Goal: Task Accomplishment & Management: Manage account settings

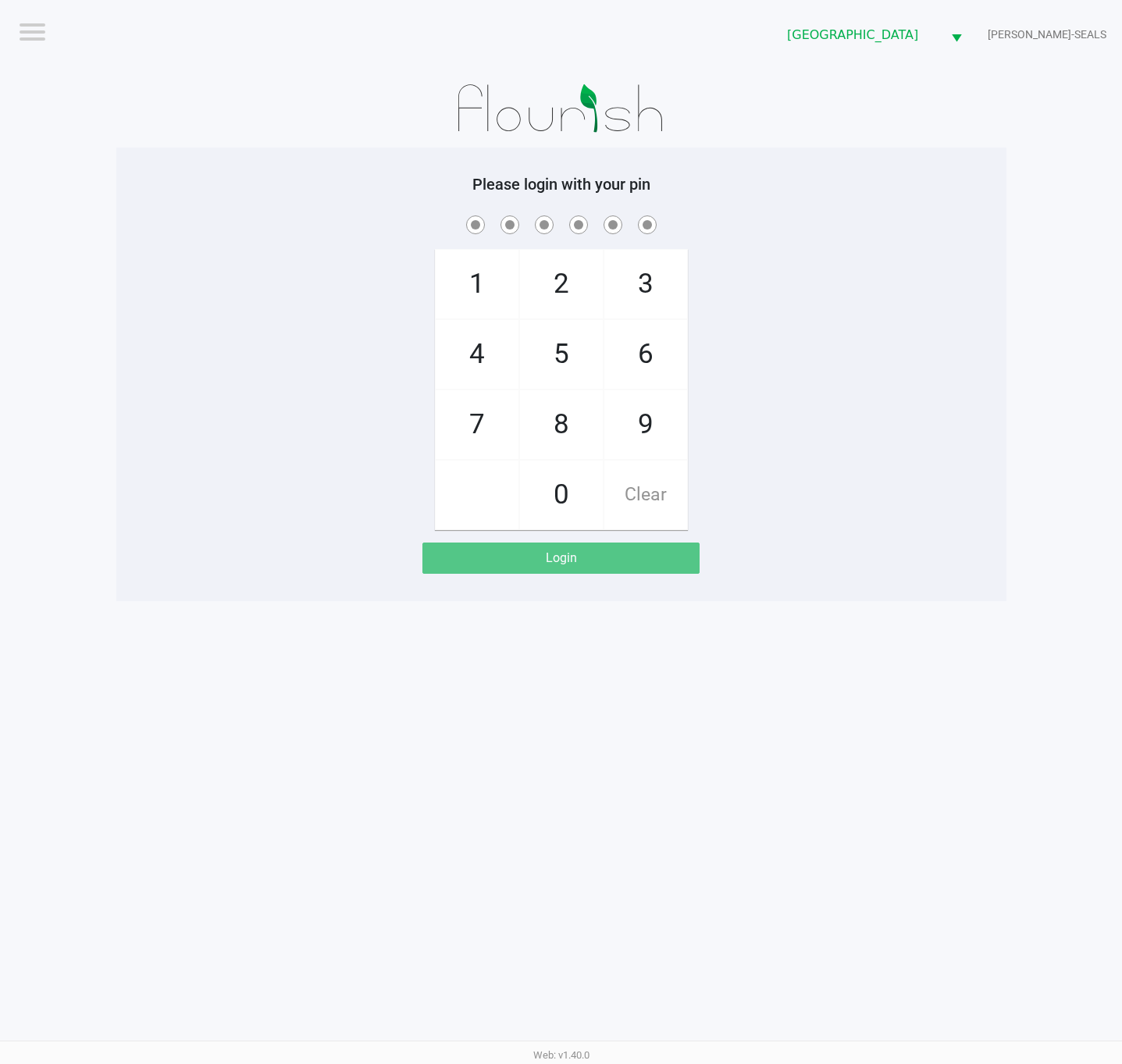
click at [822, 553] on app-pos-login "Please login with your pin 1 4 7 2 5 8 0 3 6 9 Clear Login" at bounding box center [561, 374] width 867 height 399
click at [1030, 464] on app-pos-login-wrapper "Logout Deerfield Beach WC DAN-SEALS Please login with your pin 1 4 7 2 5 8 0 3 …" at bounding box center [561, 300] width 1122 height 601
checkbox input "true"
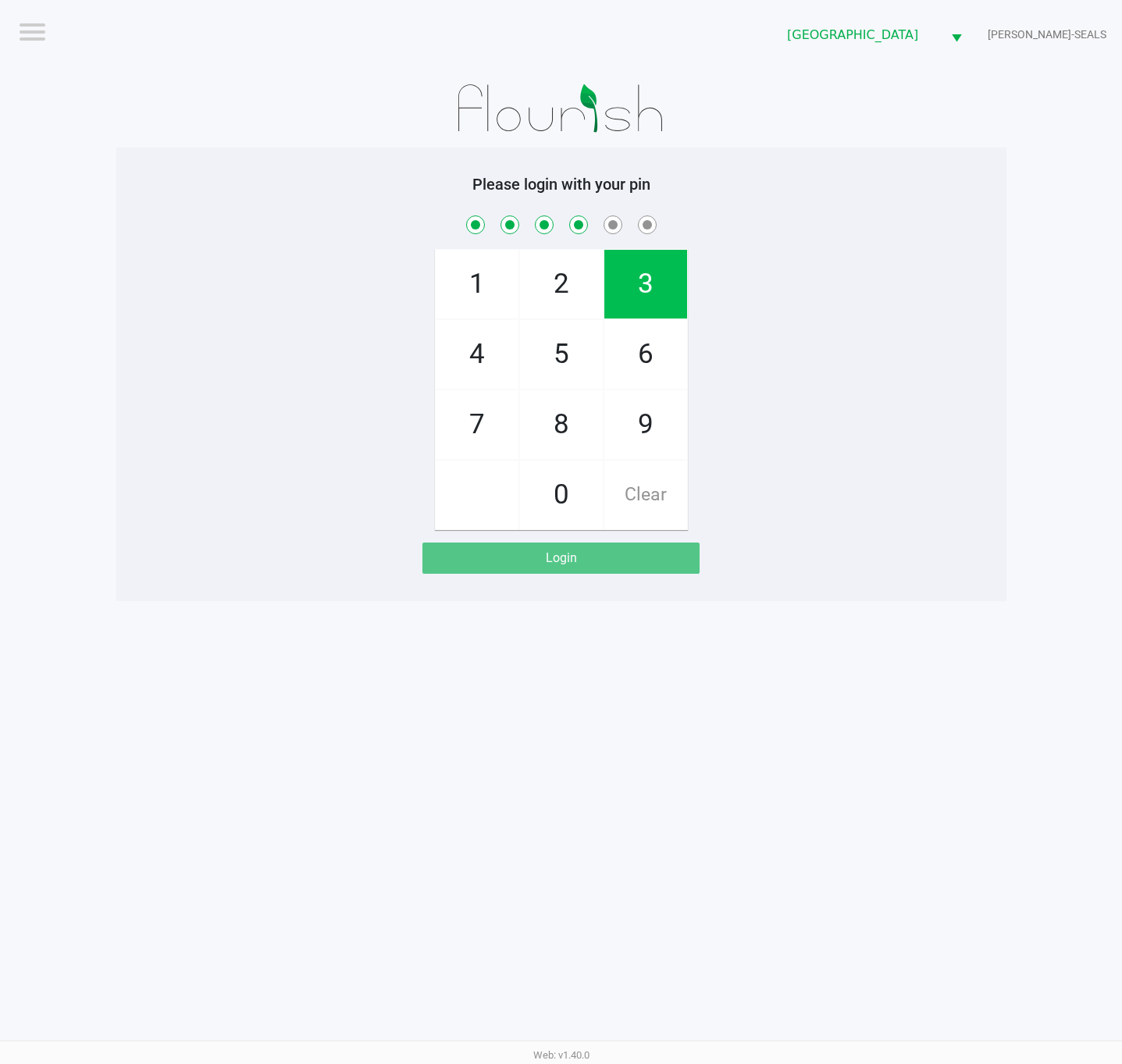
checkbox input "true"
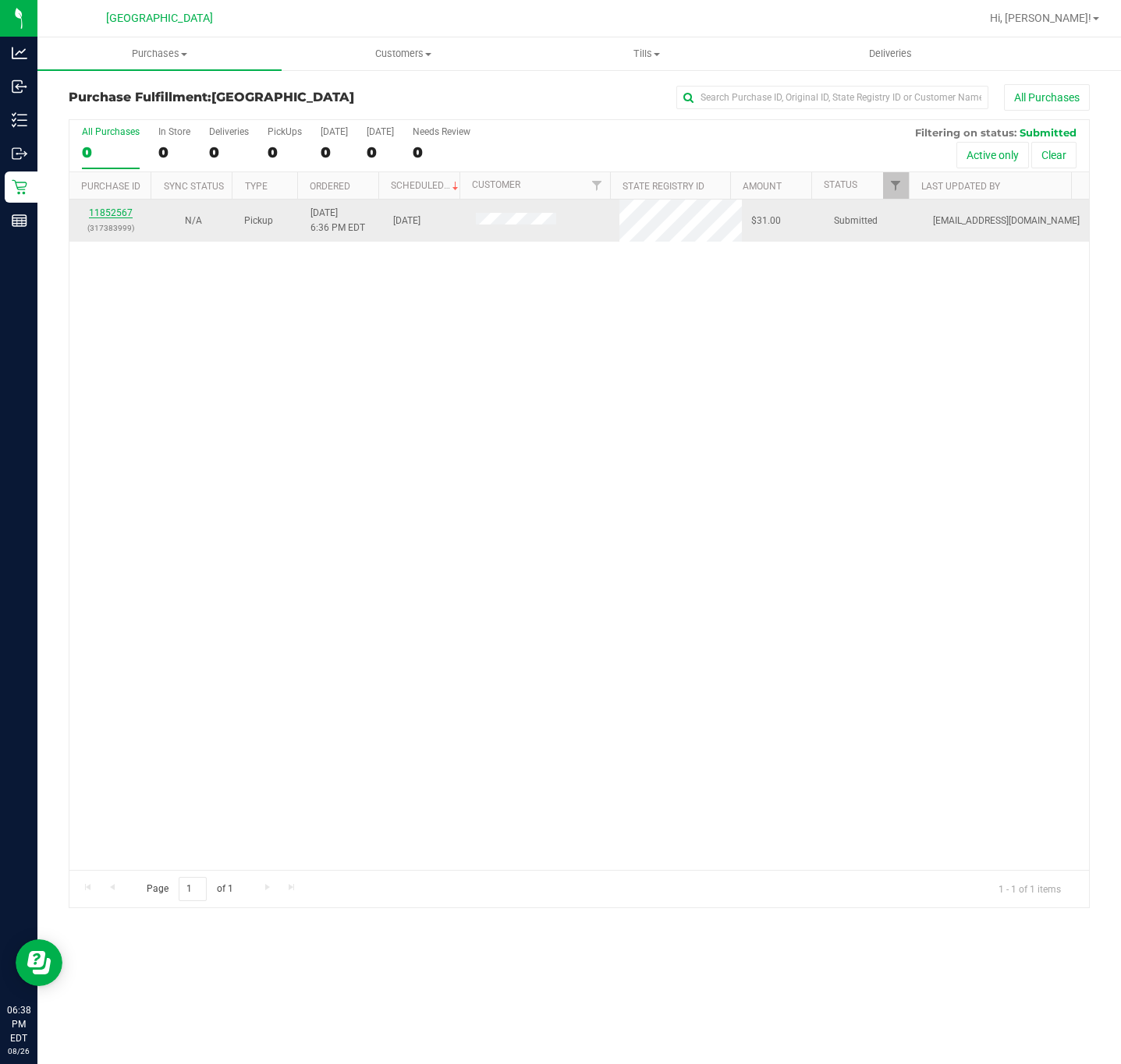
click at [124, 216] on link "11852567" at bounding box center [110, 213] width 44 height 11
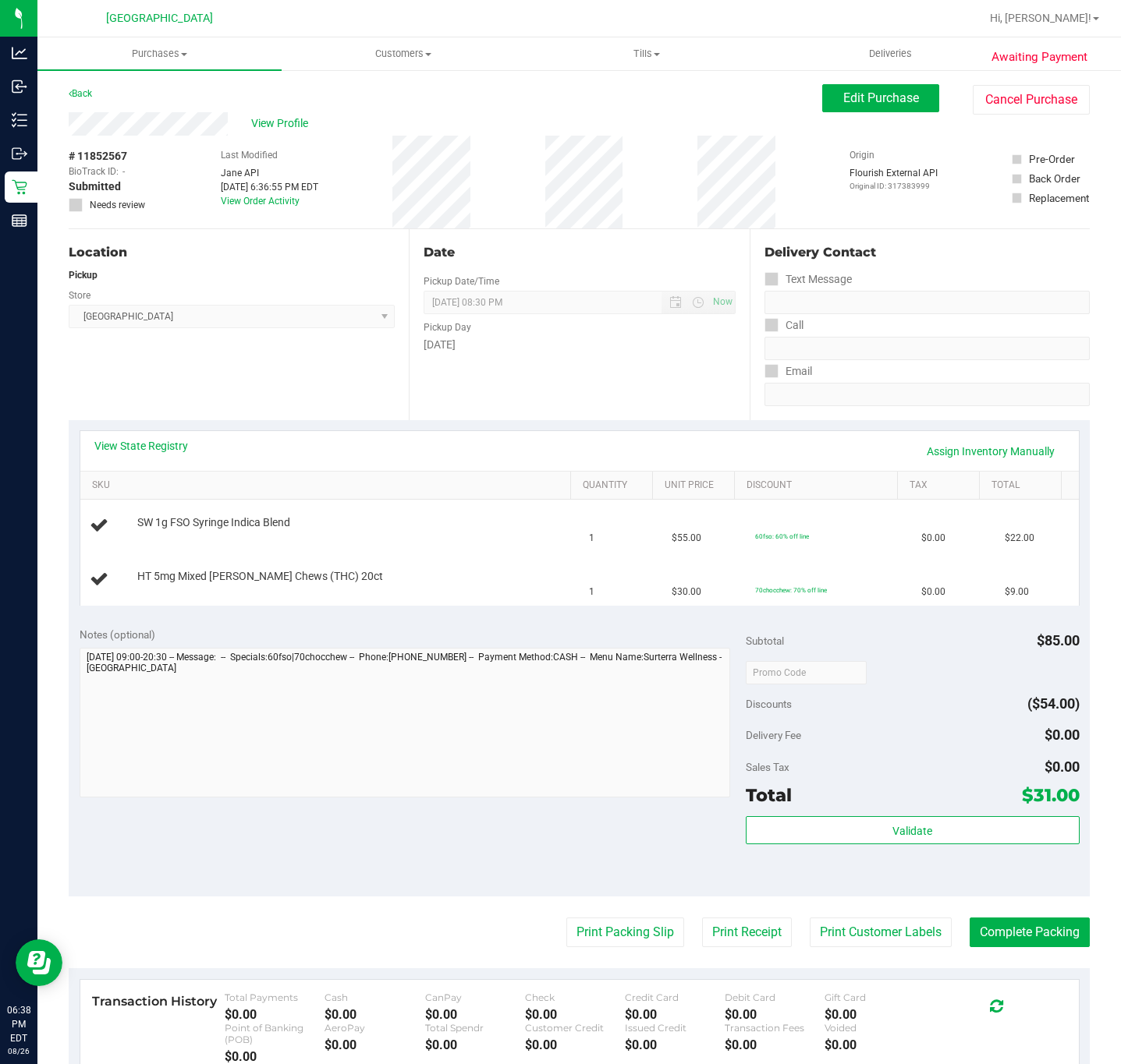
click at [272, 422] on div "View State Registry Assign Inventory Manually SKU Quantity Unit Price Discount …" at bounding box center [578, 518] width 1021 height 195
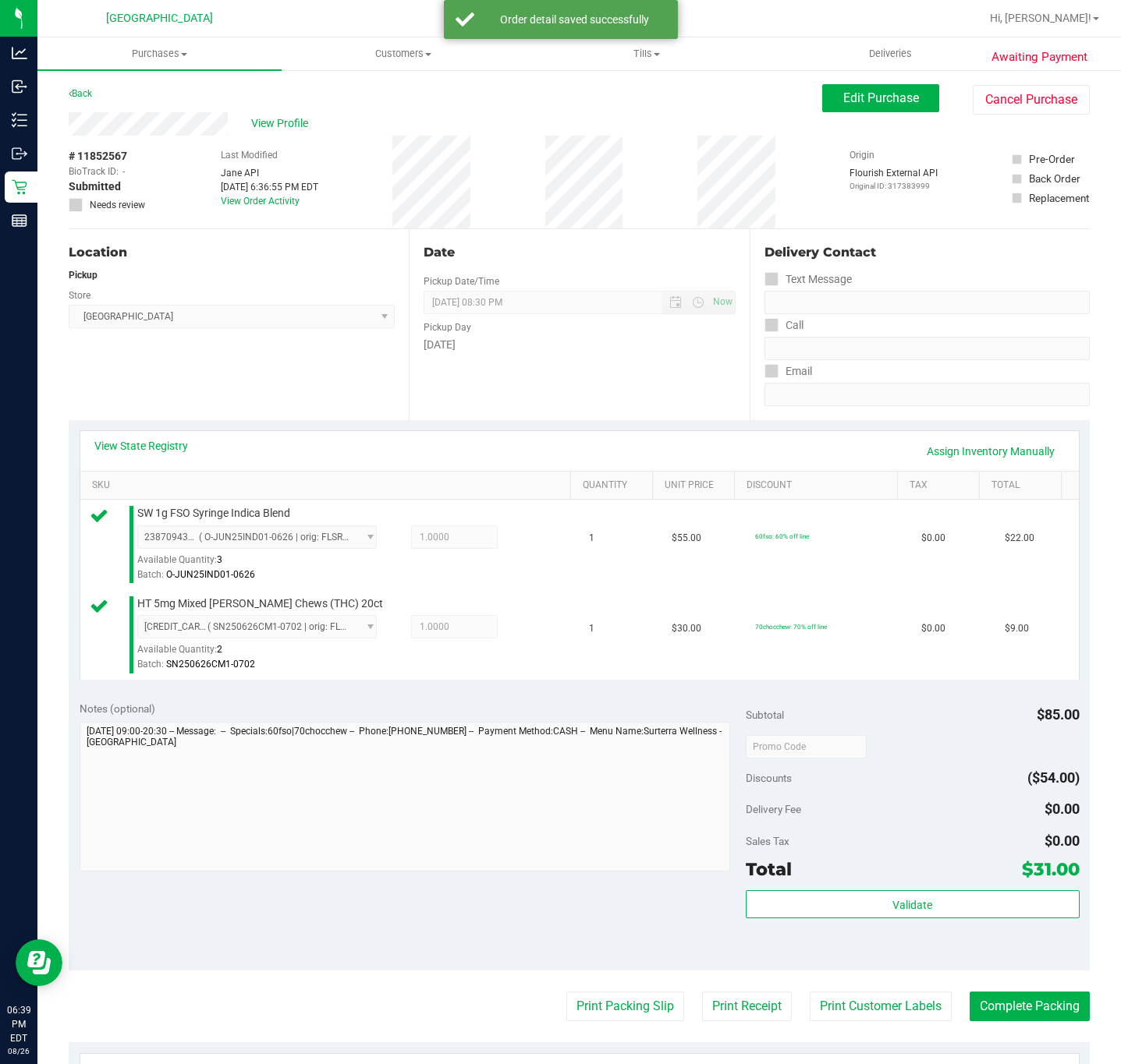
scroll to position [319, 0]
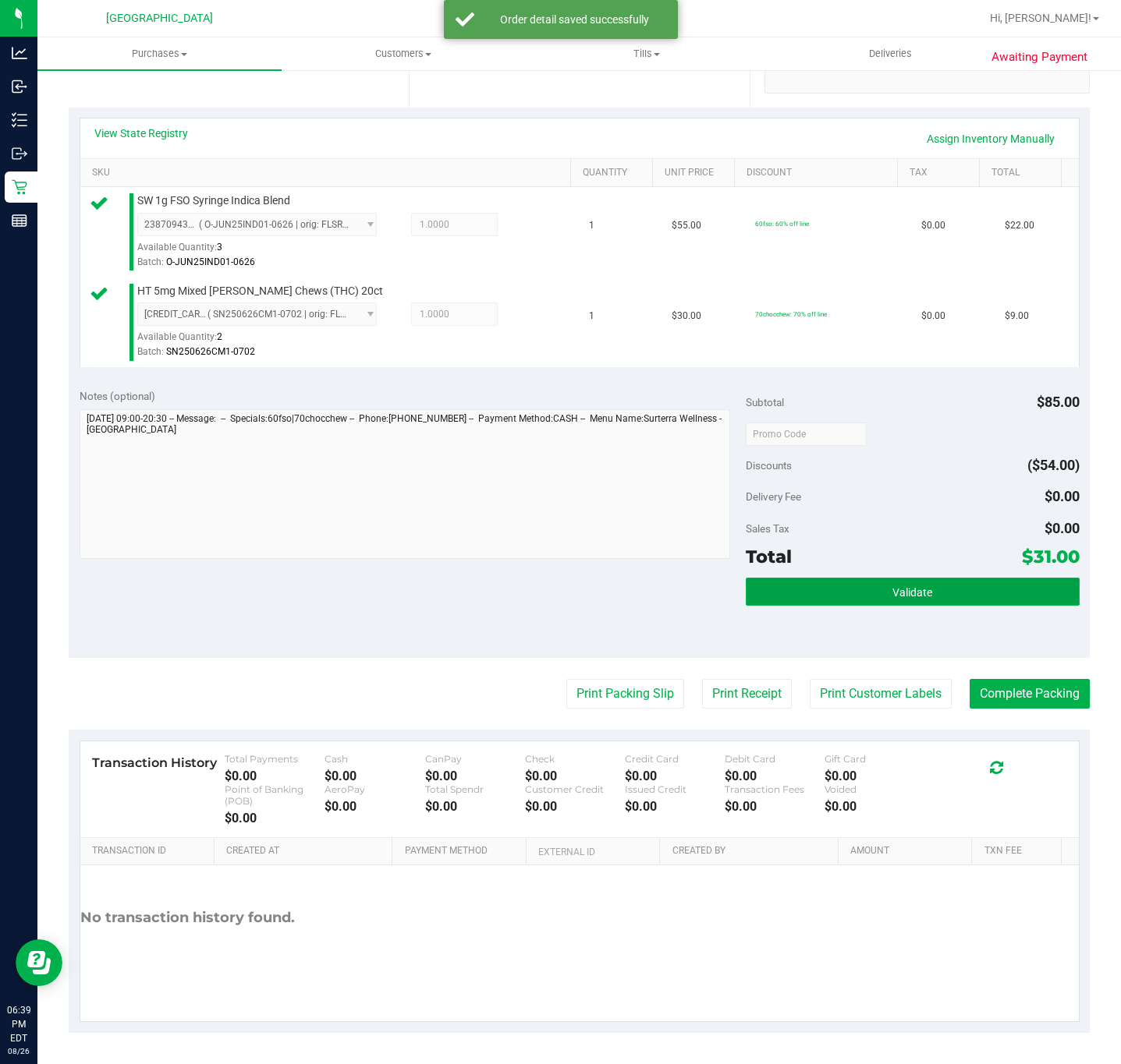
click at [869, 599] on button "Validate" at bounding box center [911, 592] width 333 height 28
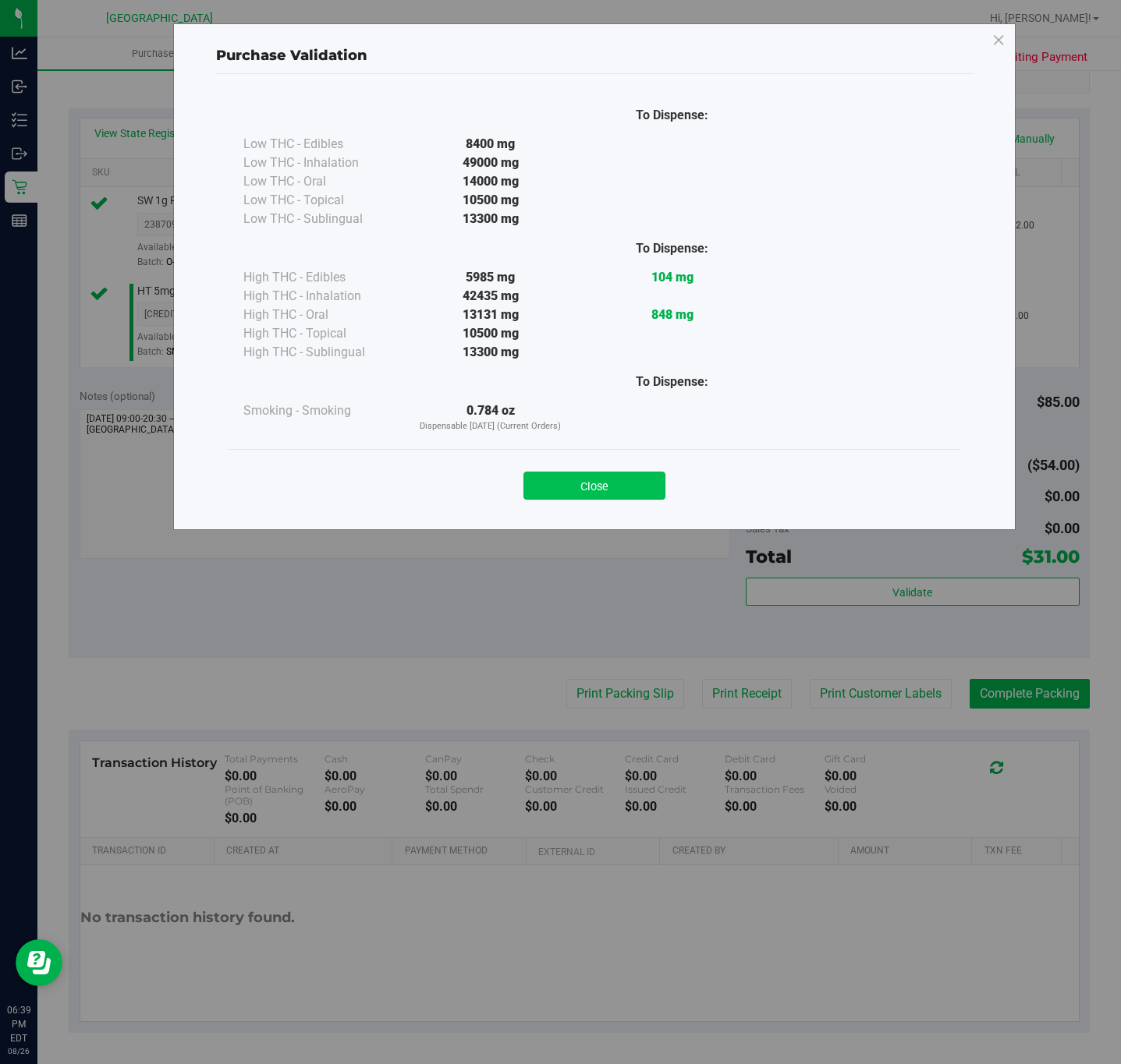
click at [632, 496] on button "Close" at bounding box center [594, 486] width 142 height 28
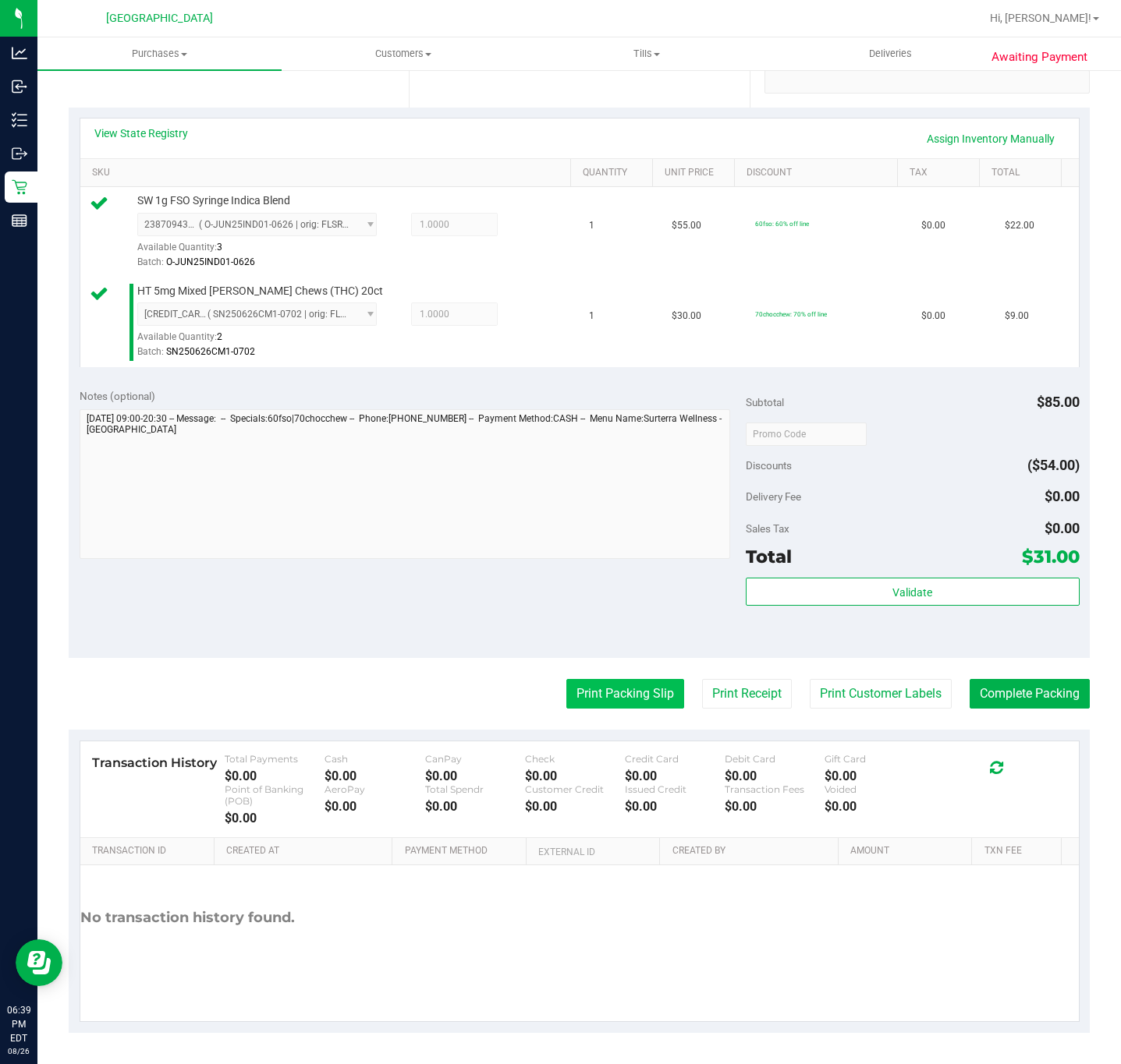
click at [620, 693] on button "Print Packing Slip" at bounding box center [624, 694] width 118 height 29
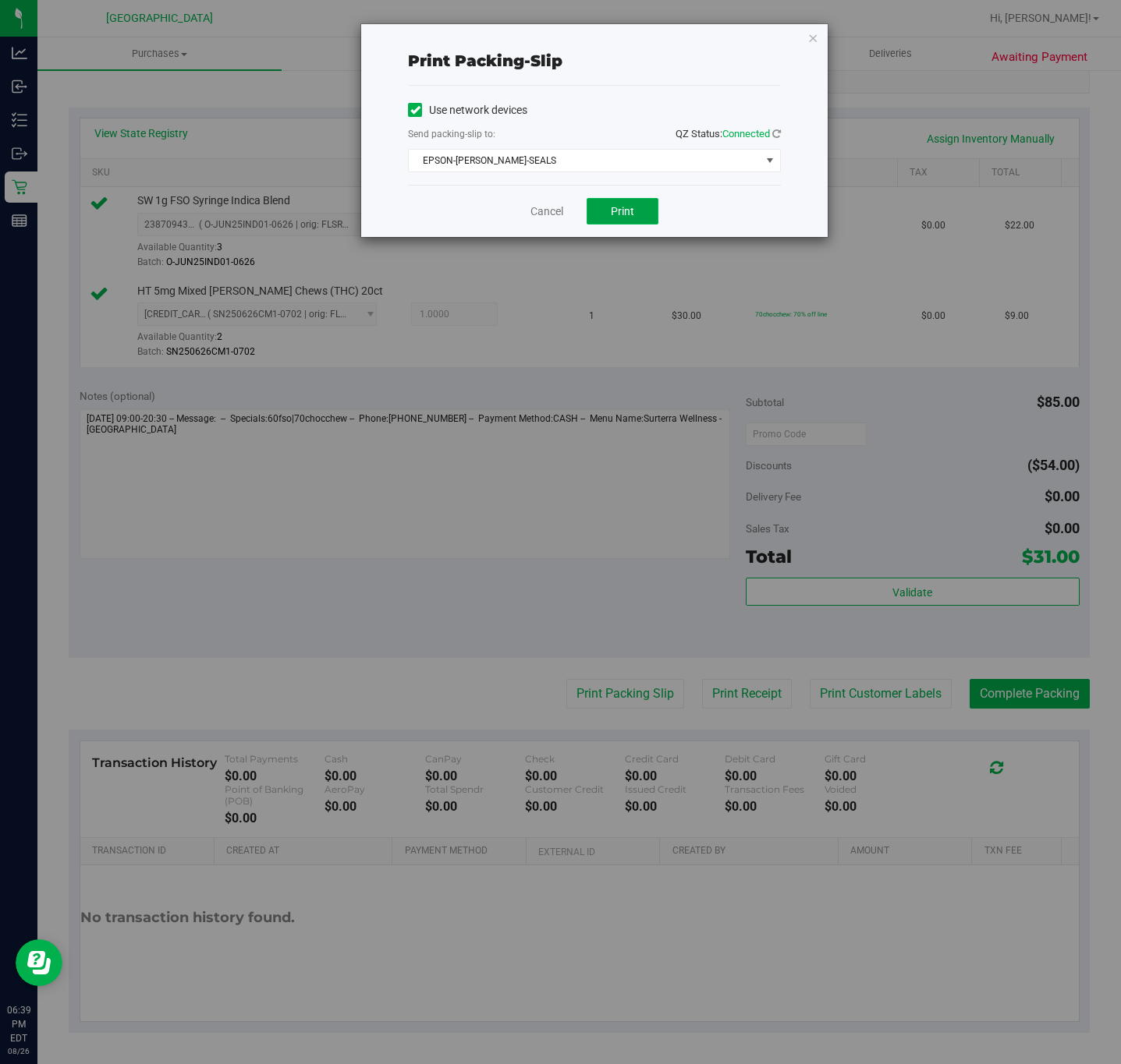
click at [609, 208] on button "Print" at bounding box center [622, 211] width 72 height 27
click at [808, 38] on icon "button" at bounding box center [813, 37] width 11 height 19
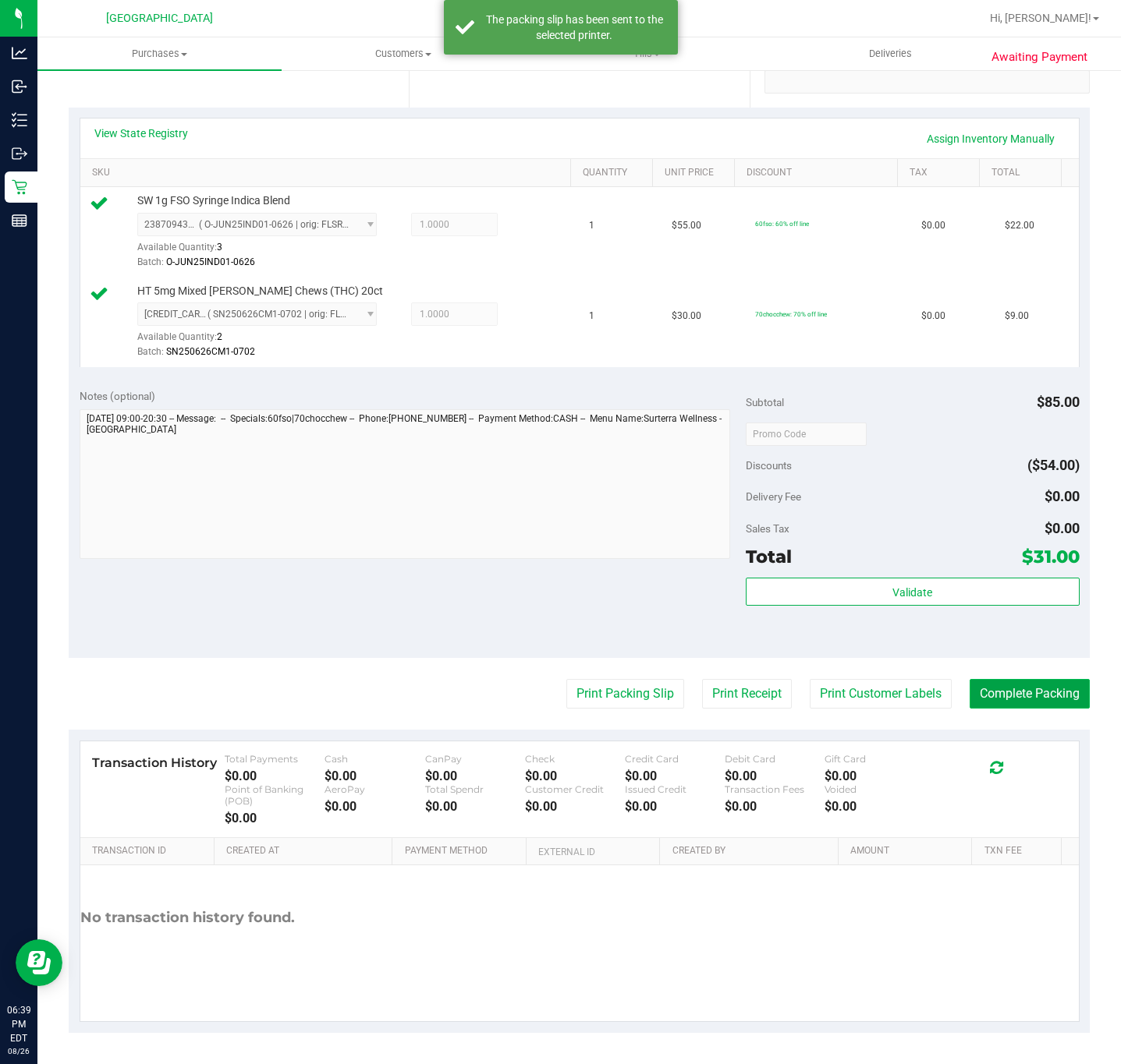
click at [1001, 687] on button "Complete Packing" at bounding box center [1029, 694] width 120 height 29
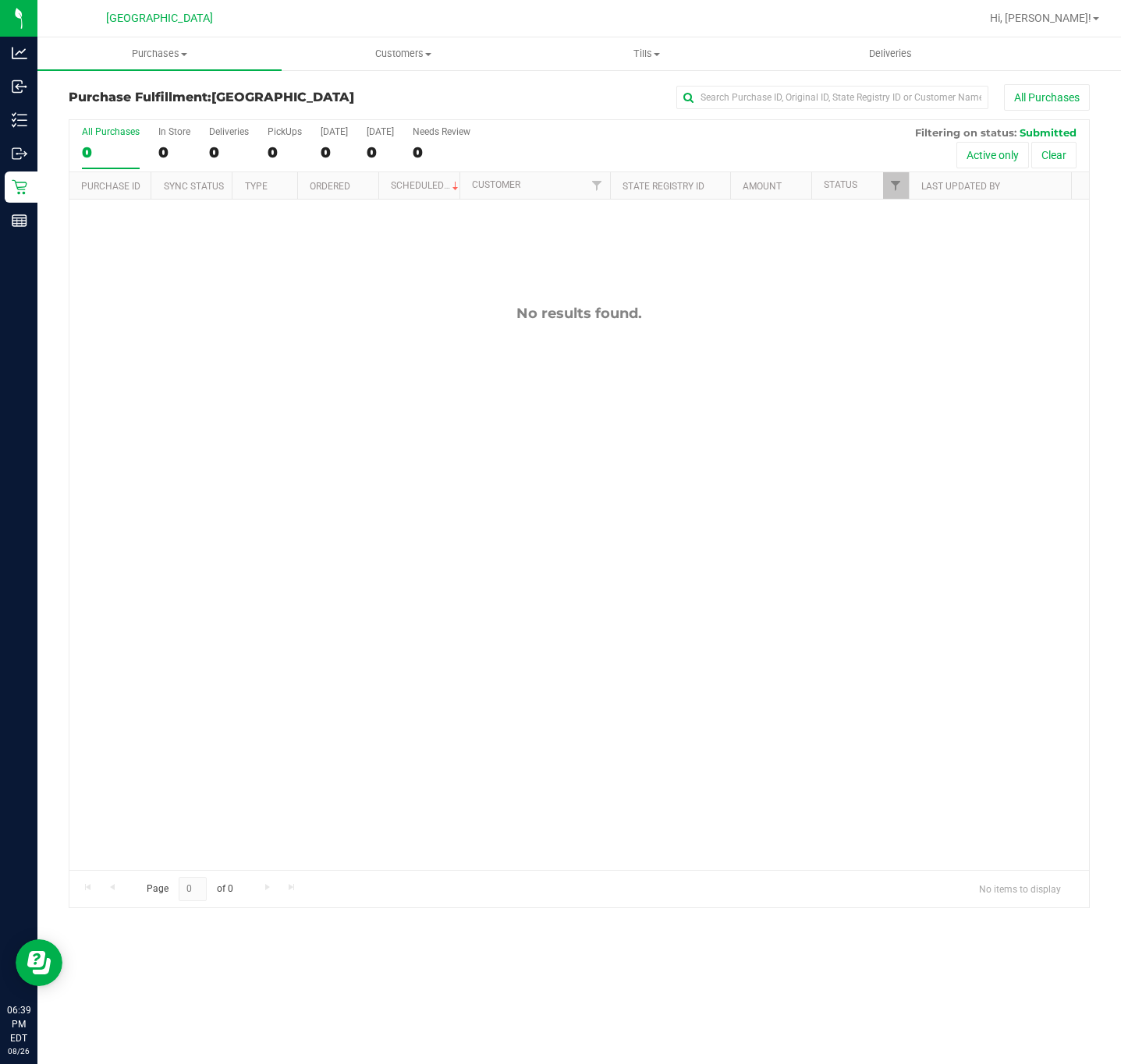
click at [758, 573] on div "No results found." at bounding box center [579, 588] width 1020 height 776
click at [419, 489] on div "No results found." at bounding box center [579, 588] width 1020 height 776
click at [443, 52] on span "Customers" at bounding box center [403, 54] width 242 height 14
click at [354, 90] on span "All customers" at bounding box center [338, 93] width 112 height 13
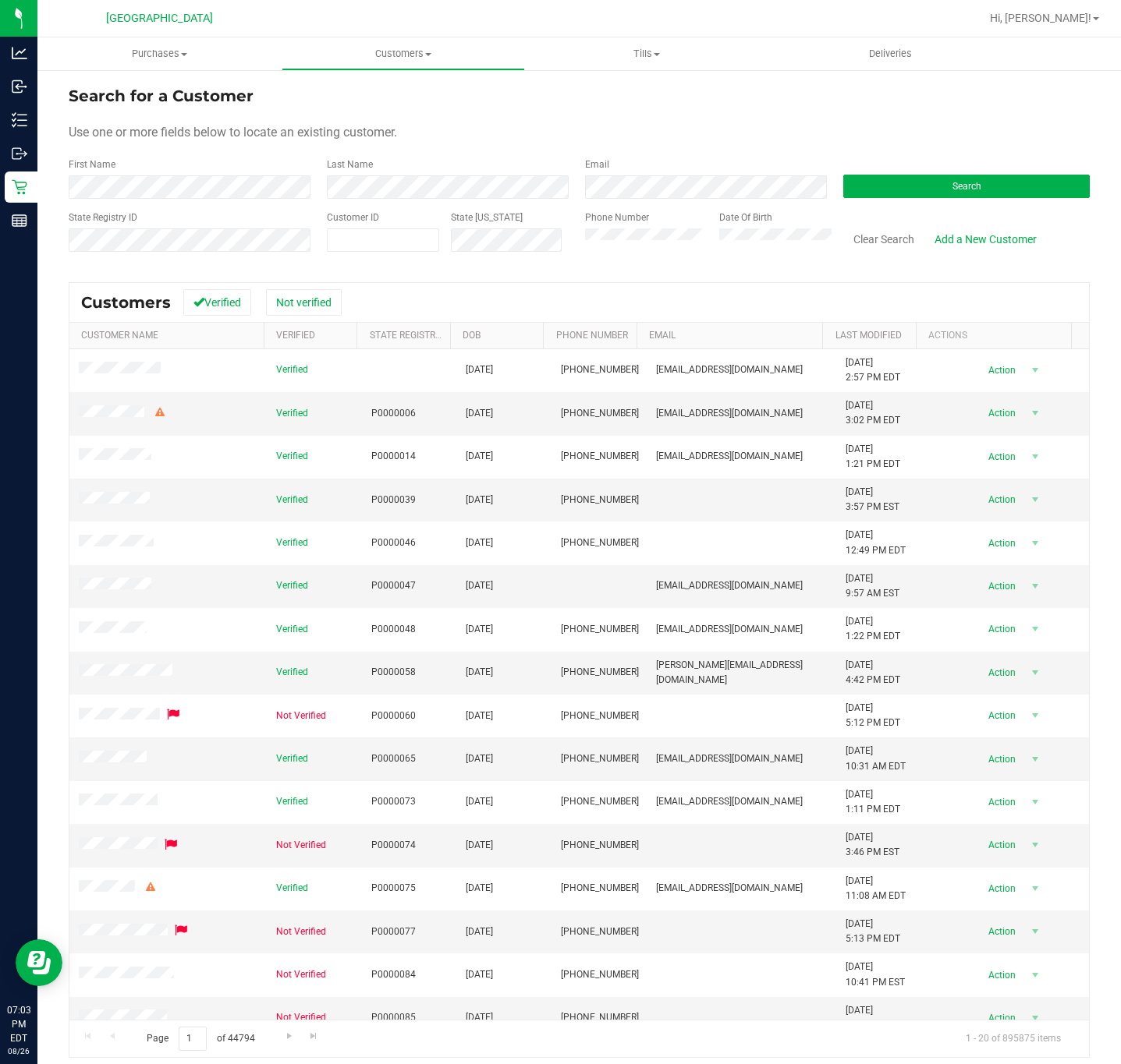
click at [258, 171] on div "First Name" at bounding box center [191, 178] width 246 height 42
drag, startPoint x: 894, startPoint y: 171, endPoint x: 904, endPoint y: 185, distance: 17.2
click at [903, 180] on div "Search" at bounding box center [960, 178] width 258 height 42
click at [896, 203] on form "Search for a Customer Use one or more fields below to locate an existing custom…" at bounding box center [578, 175] width 1021 height 182
click at [896, 182] on button "Search" at bounding box center [966, 187] width 246 height 23
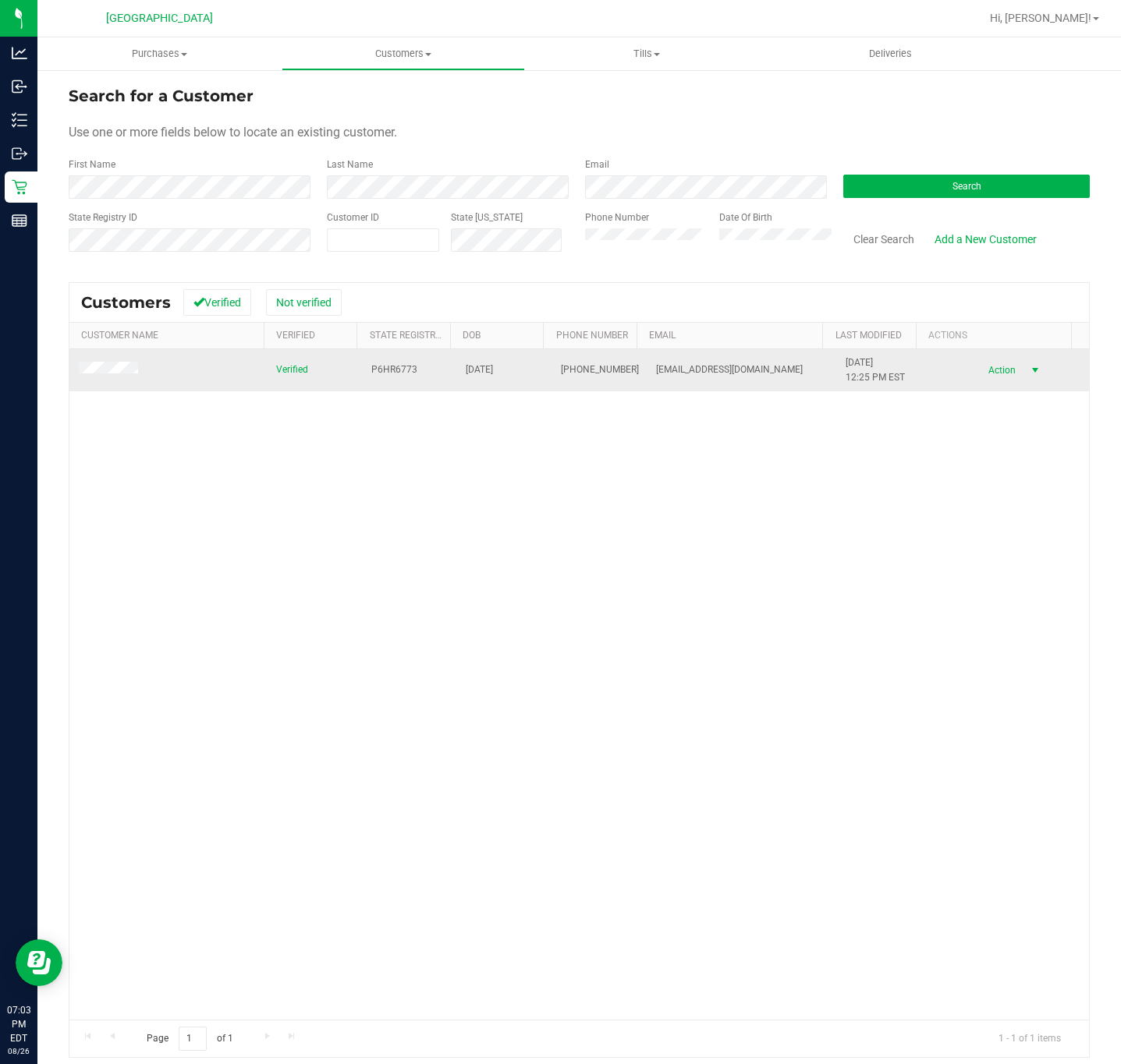
drag, startPoint x: 978, startPoint y: 363, endPoint x: 978, endPoint y: 372, distance: 9.0
click at [979, 368] on span "Action" at bounding box center [999, 370] width 51 height 22
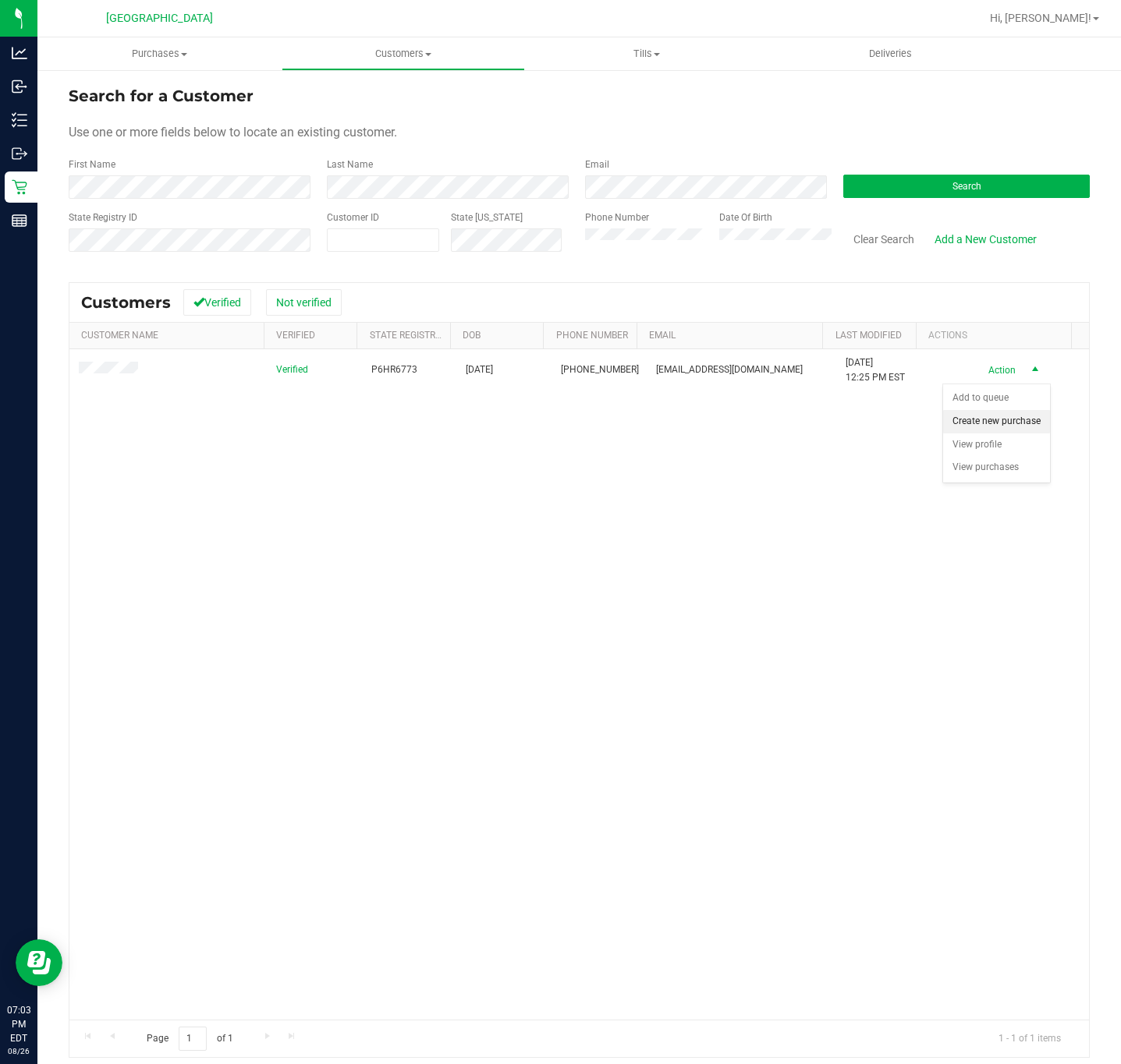
drag, startPoint x: 993, startPoint y: 438, endPoint x: 1001, endPoint y: 435, distance: 8.5
click at [1001, 433] on li "Create new purchase" at bounding box center [996, 422] width 107 height 23
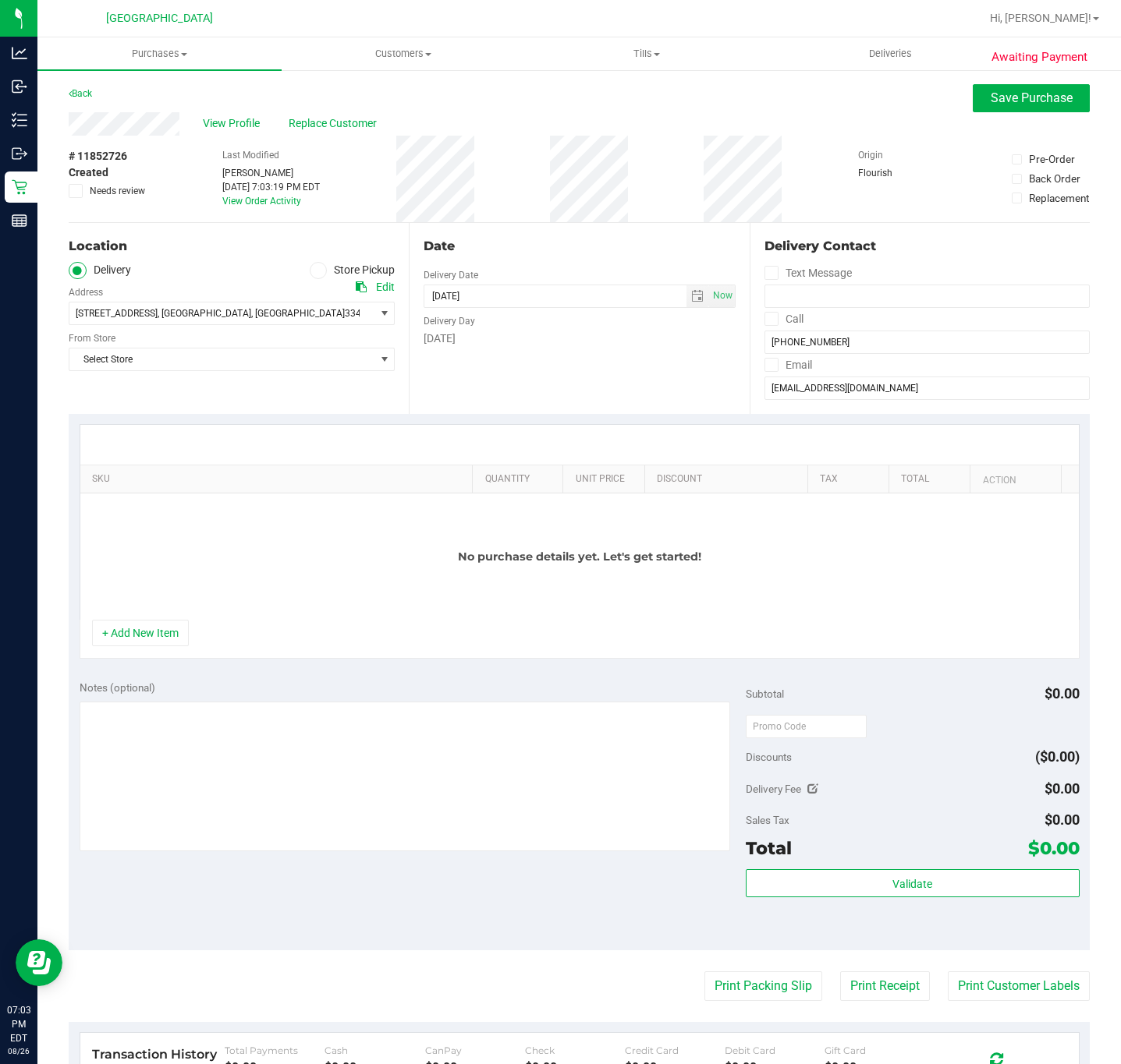
click at [319, 266] on span at bounding box center [319, 271] width 18 height 18
click at [0, 0] on input "Store Pickup" at bounding box center [0, 0] width 0 height 0
click at [281, 304] on span "Select Store" at bounding box center [221, 314] width 305 height 22
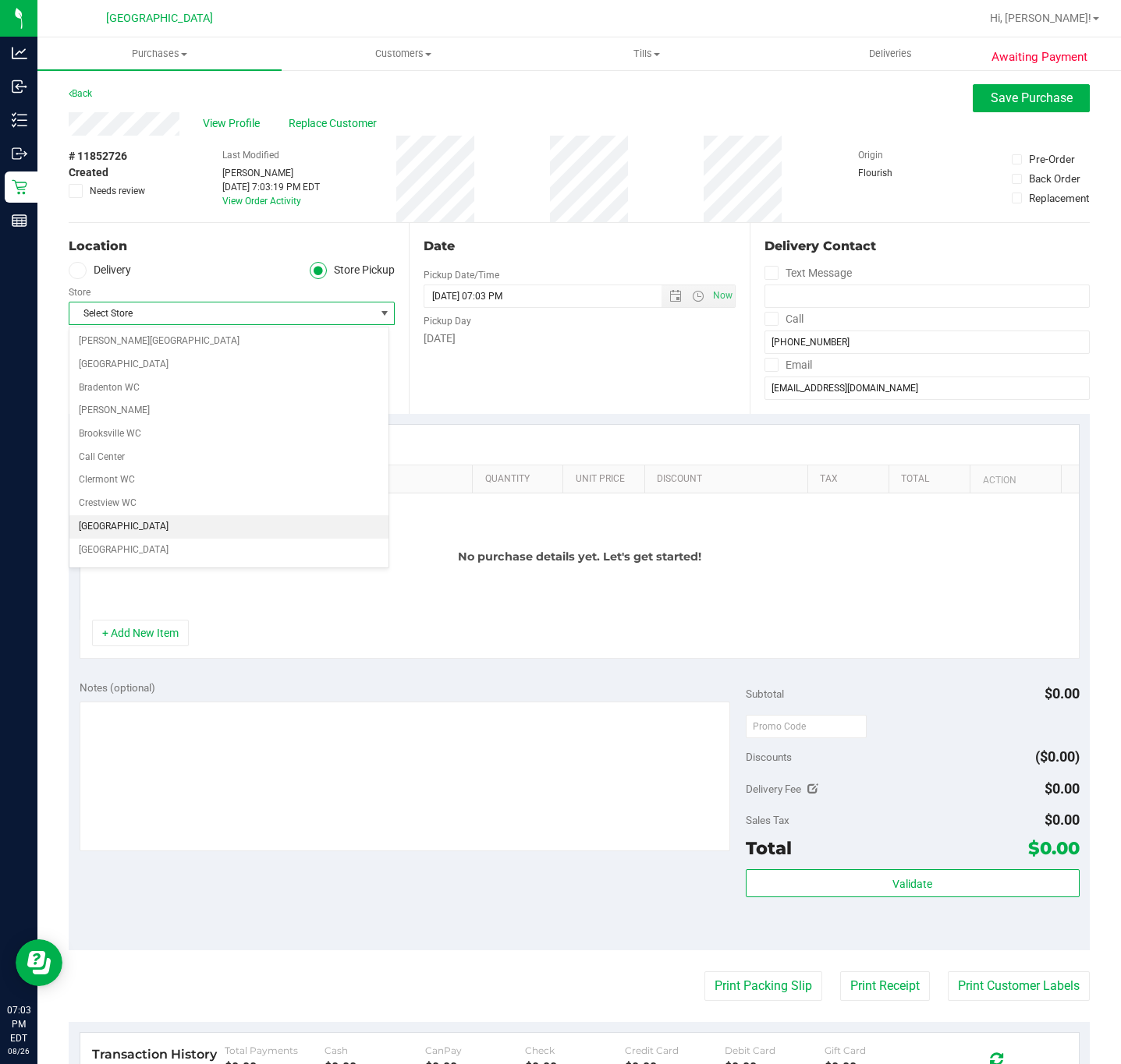
click at [147, 529] on li "[GEOGRAPHIC_DATA]" at bounding box center [228, 527] width 319 height 23
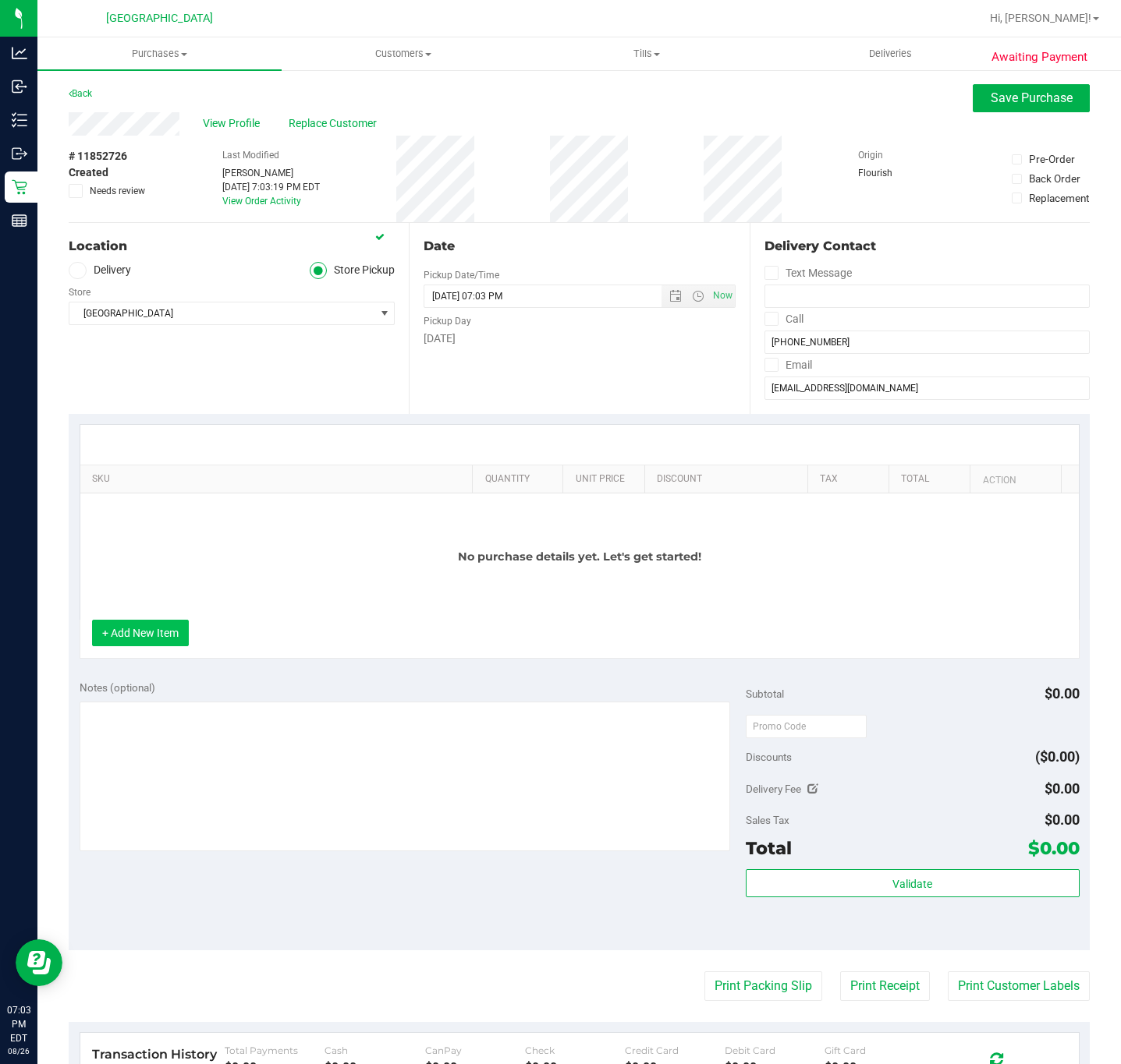
click at [130, 643] on button "+ Add New Item" at bounding box center [140, 633] width 97 height 27
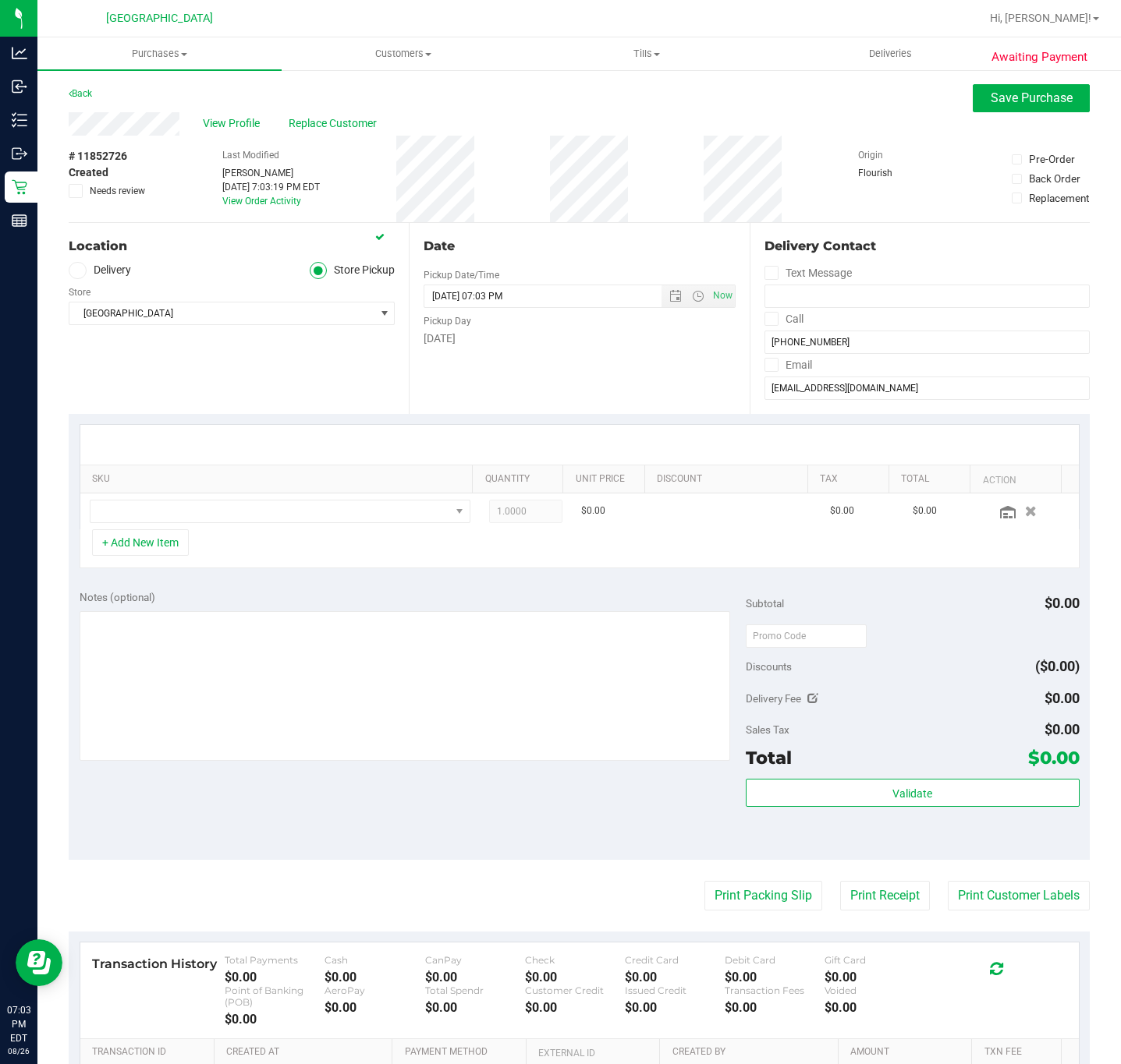
click at [289, 494] on th "SKU" at bounding box center [276, 480] width 393 height 28
click at [290, 504] on span "NO DATA FOUND" at bounding box center [270, 512] width 360 height 22
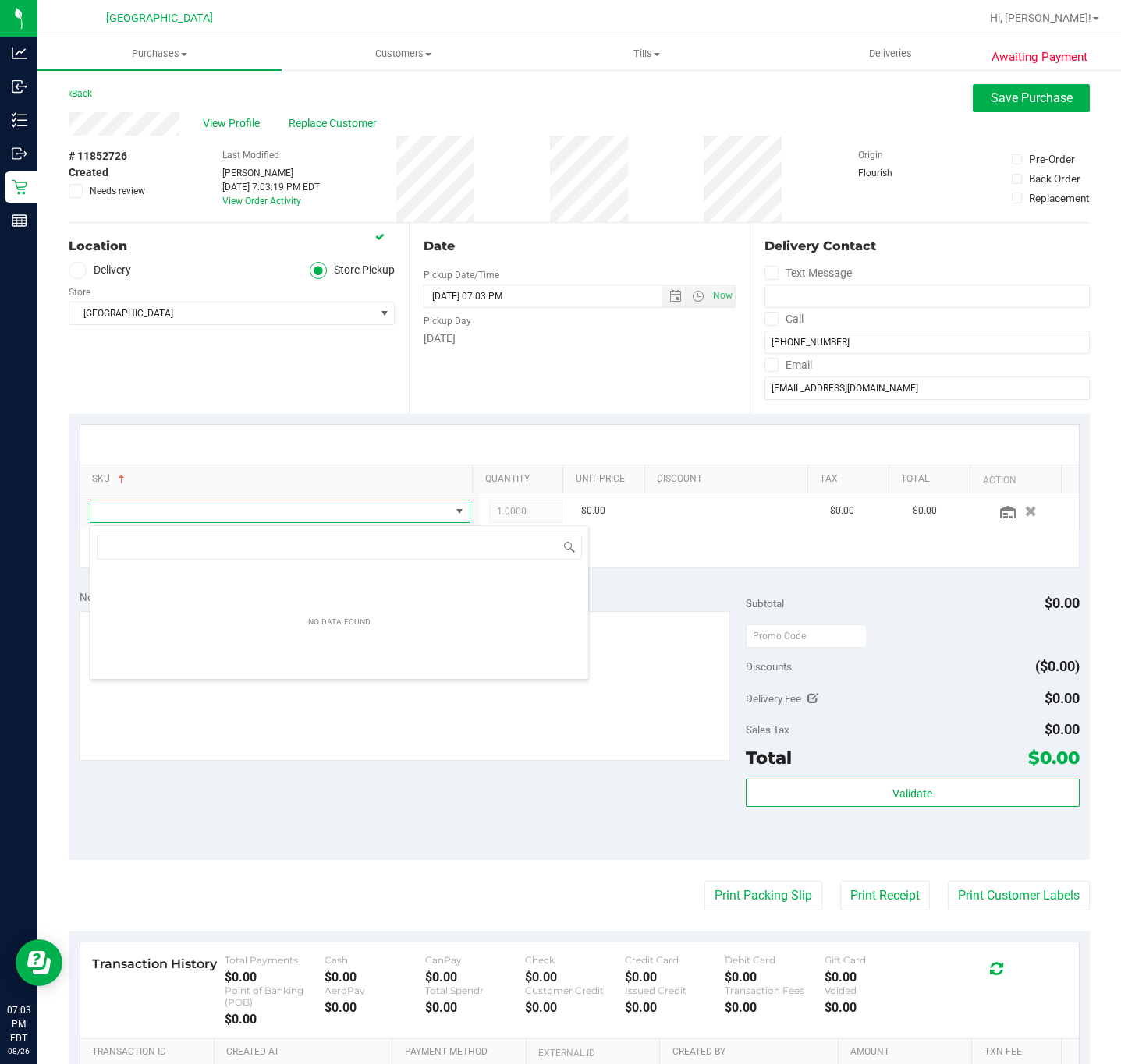
scroll to position [23, 366]
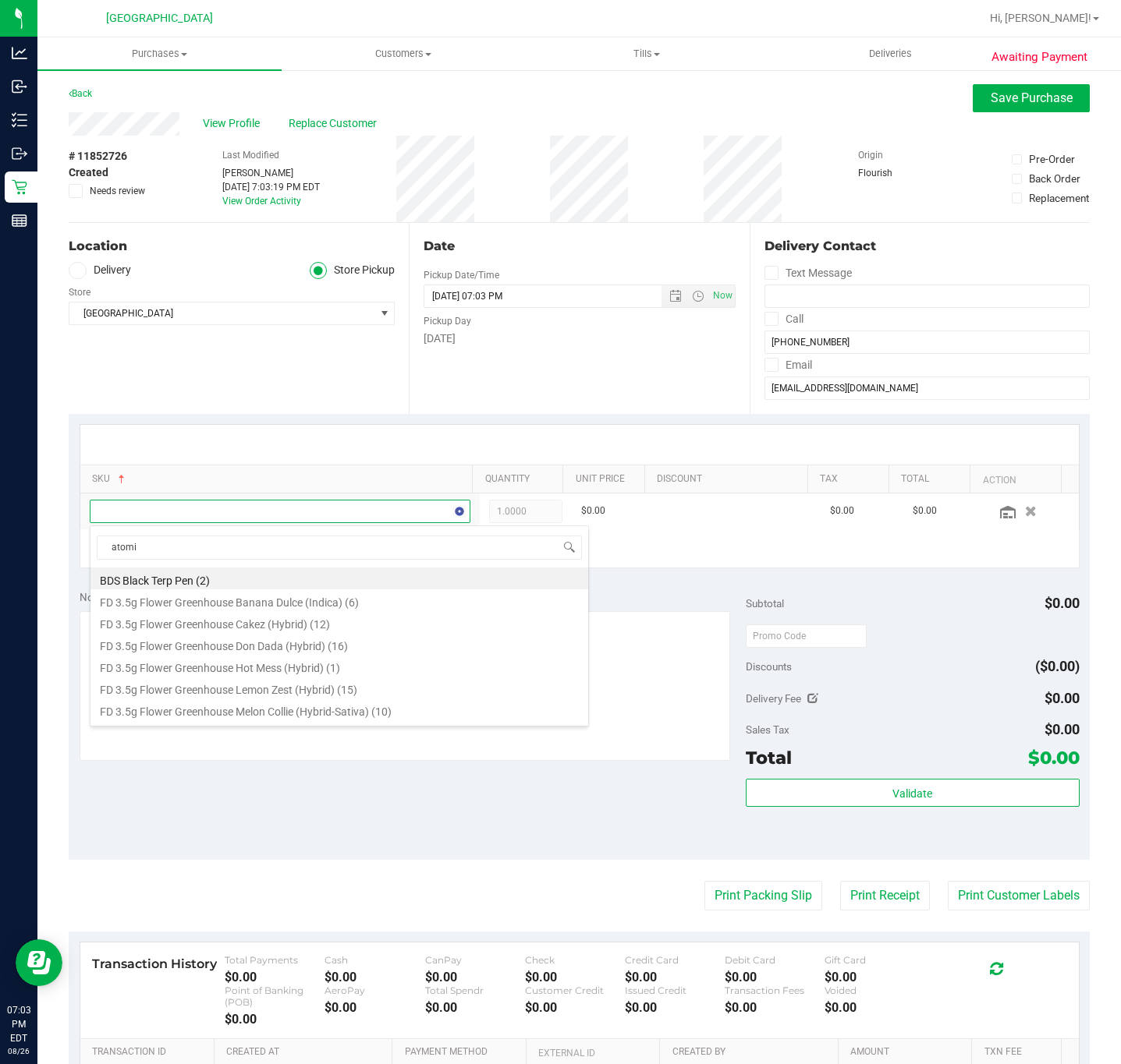
type input "atomic"
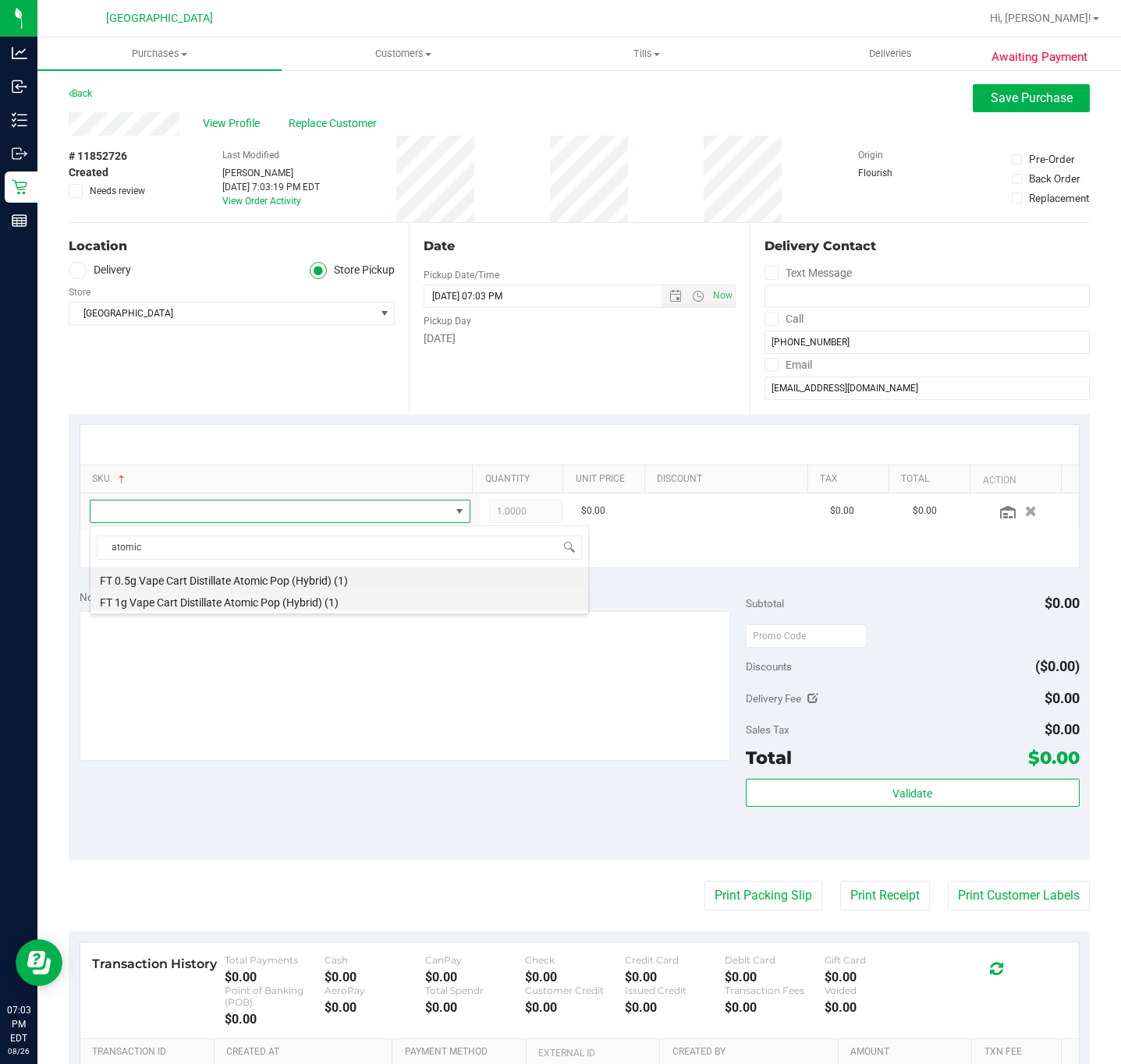
click at [347, 599] on li "FT 1g Vape Cart Distillate Atomic Pop (Hybrid) (1)" at bounding box center [339, 600] width 497 height 22
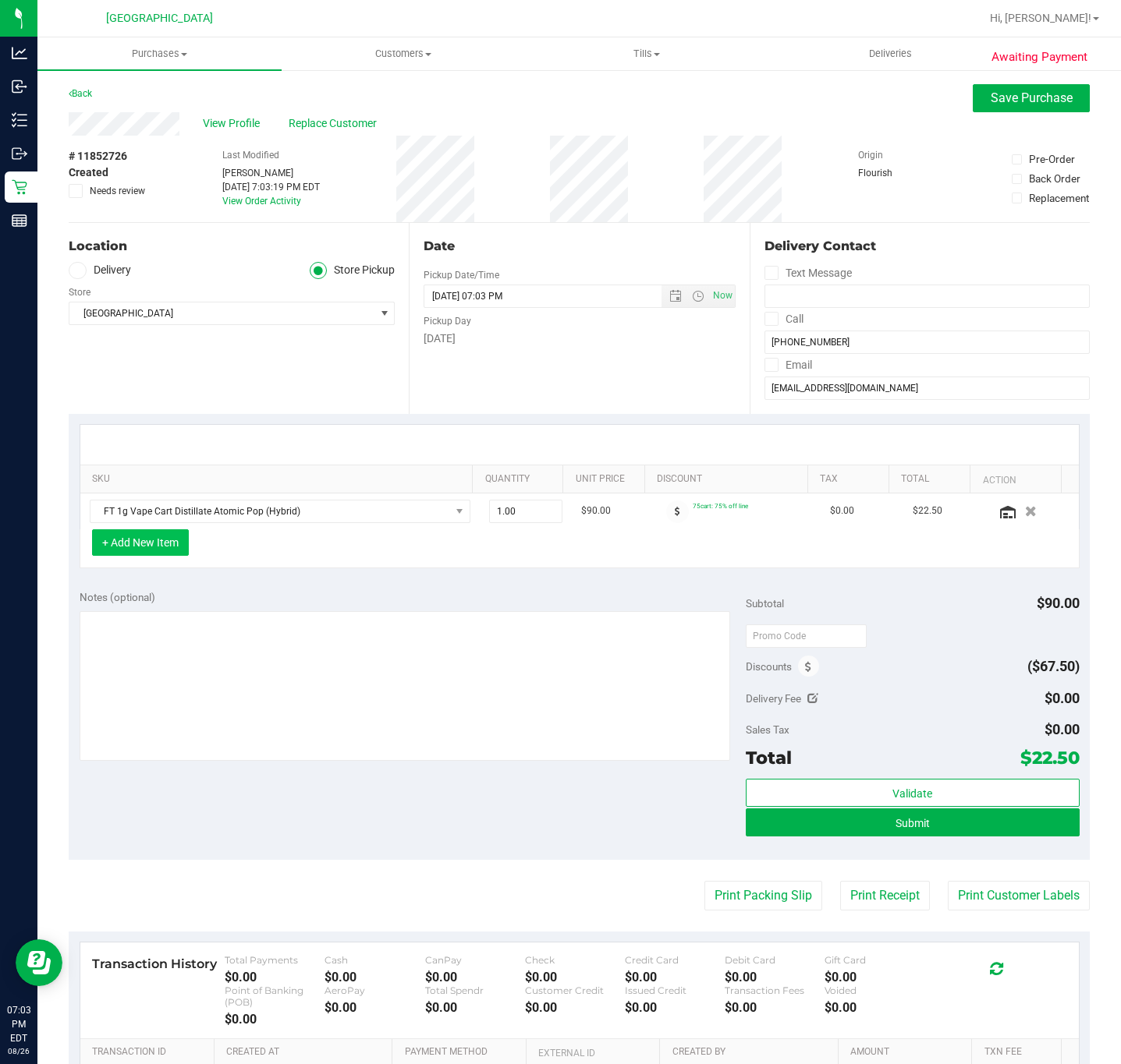
click at [156, 556] on button "+ Add New Item" at bounding box center [140, 543] width 97 height 27
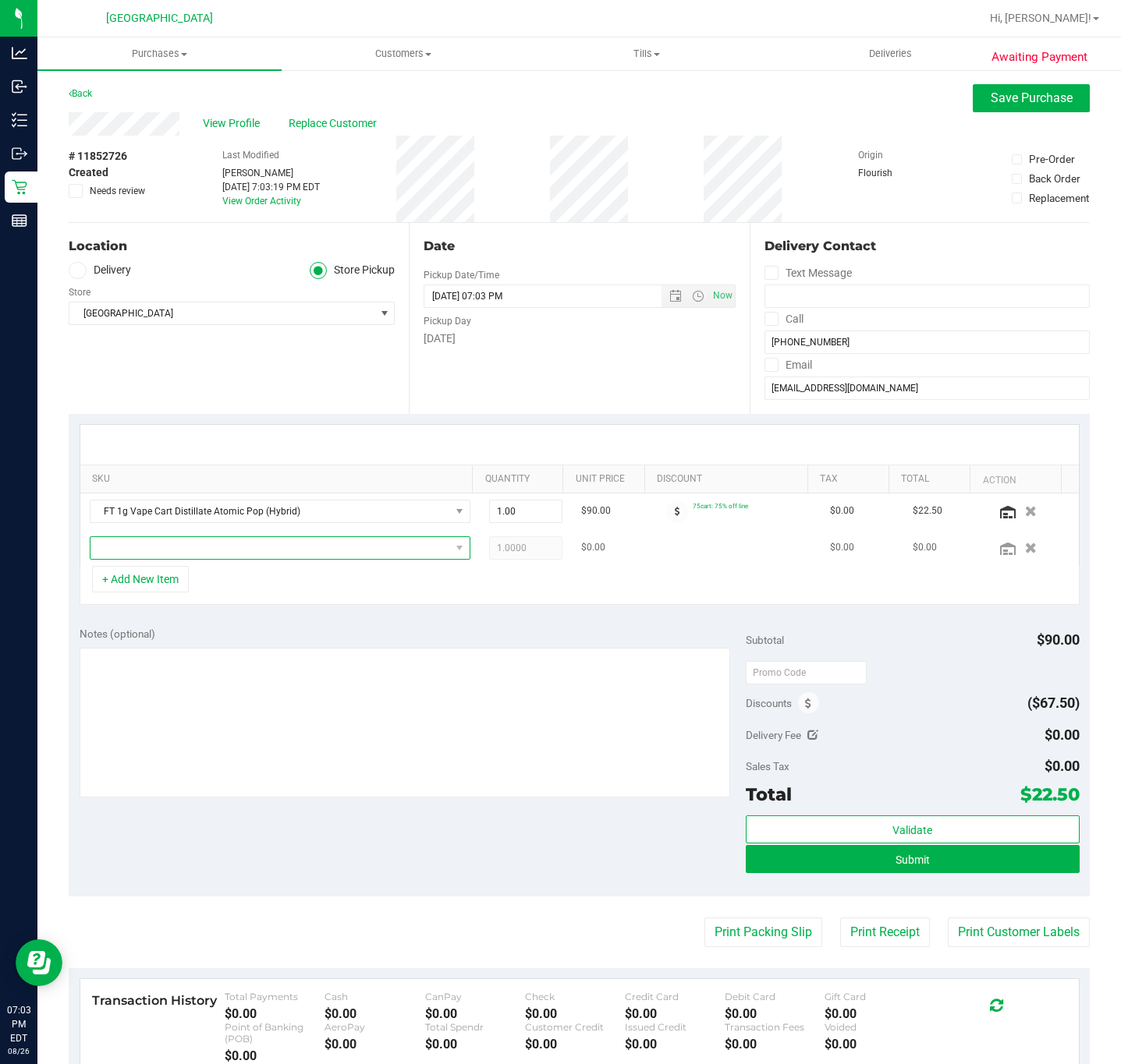
click at [120, 545] on span "NO DATA FOUND" at bounding box center [270, 548] width 360 height 22
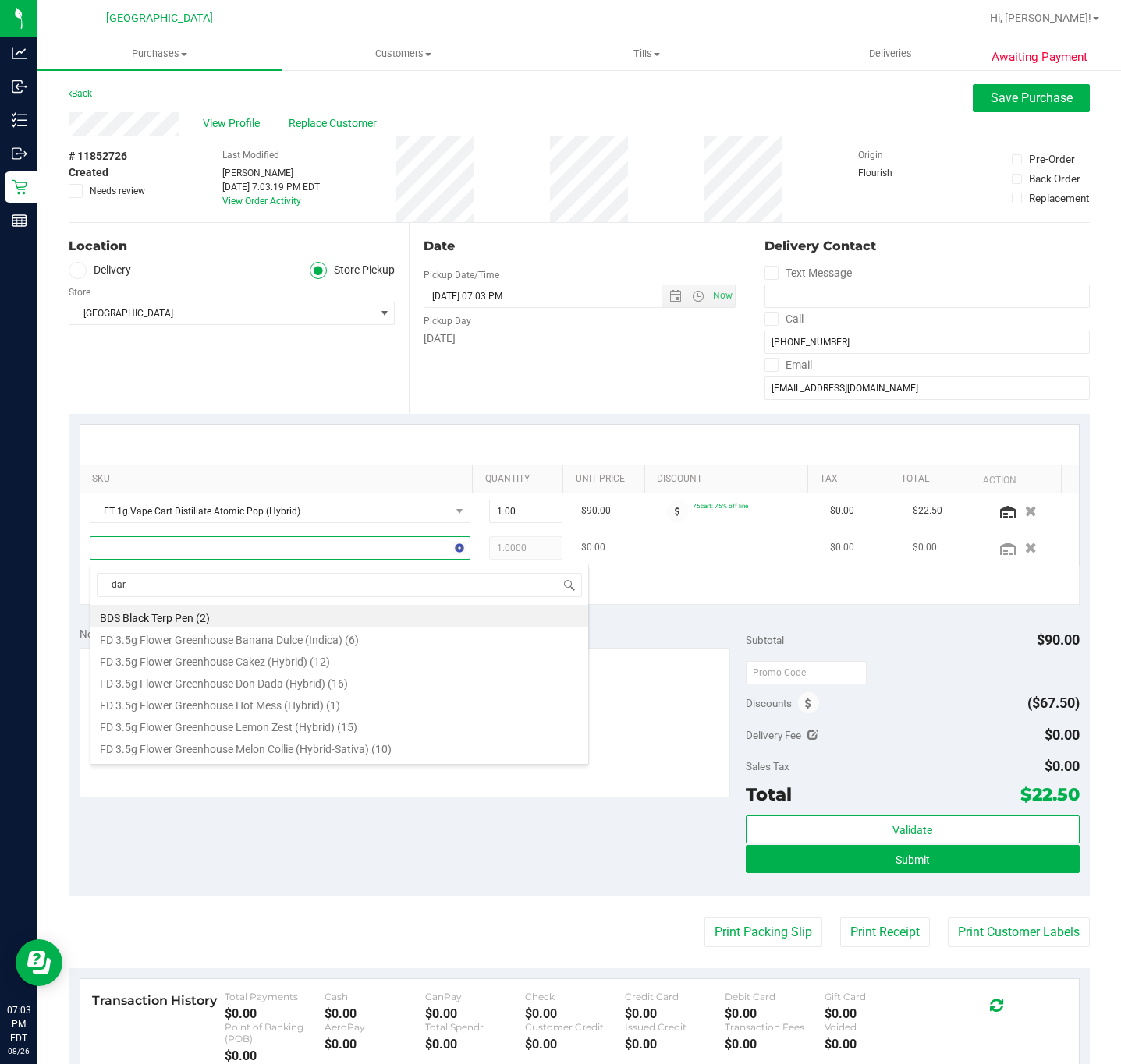
type input "dark"
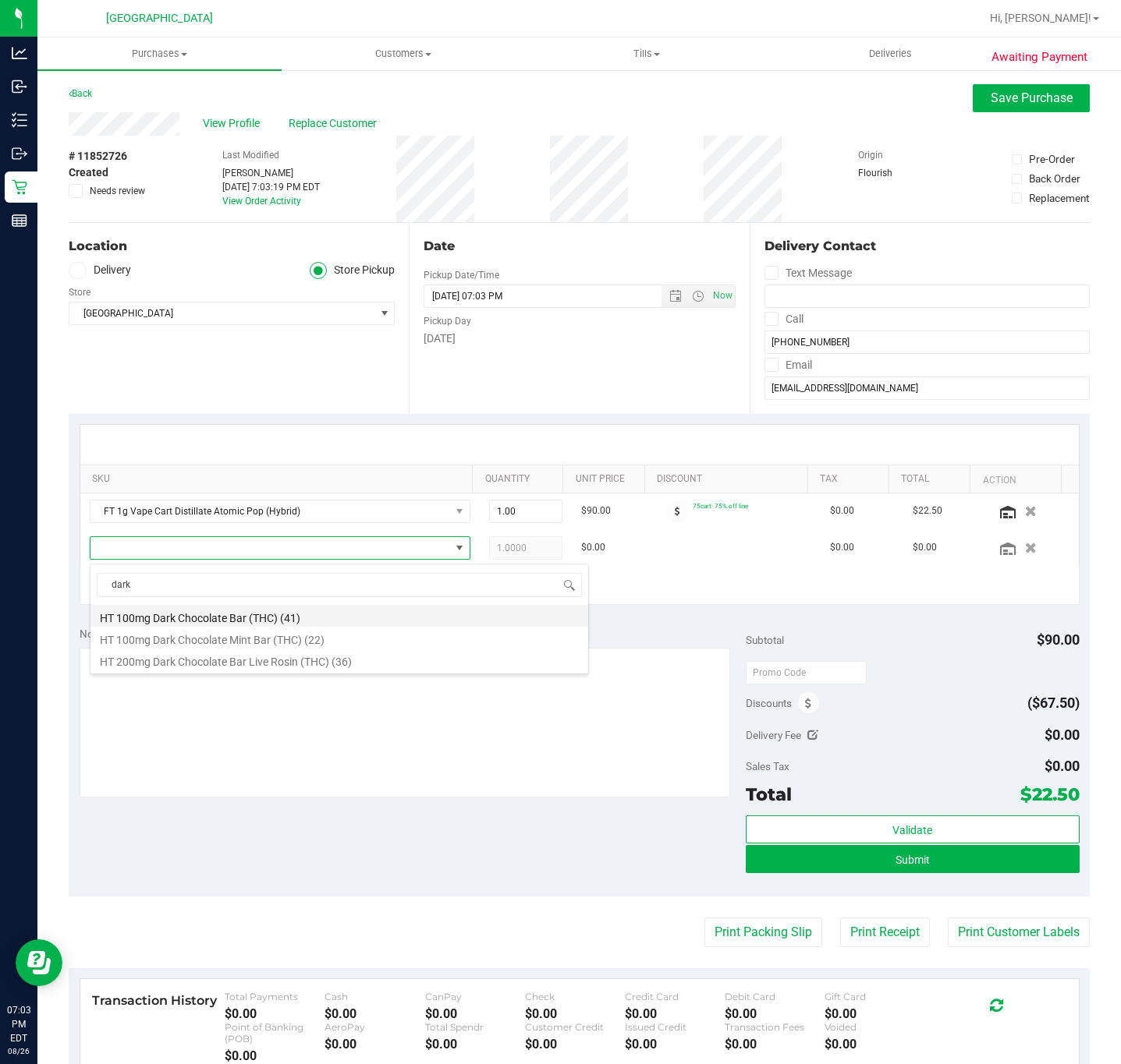
click at [220, 617] on li "HT 100mg Dark Chocolate Bar (THC) (41)" at bounding box center [339, 615] width 497 height 22
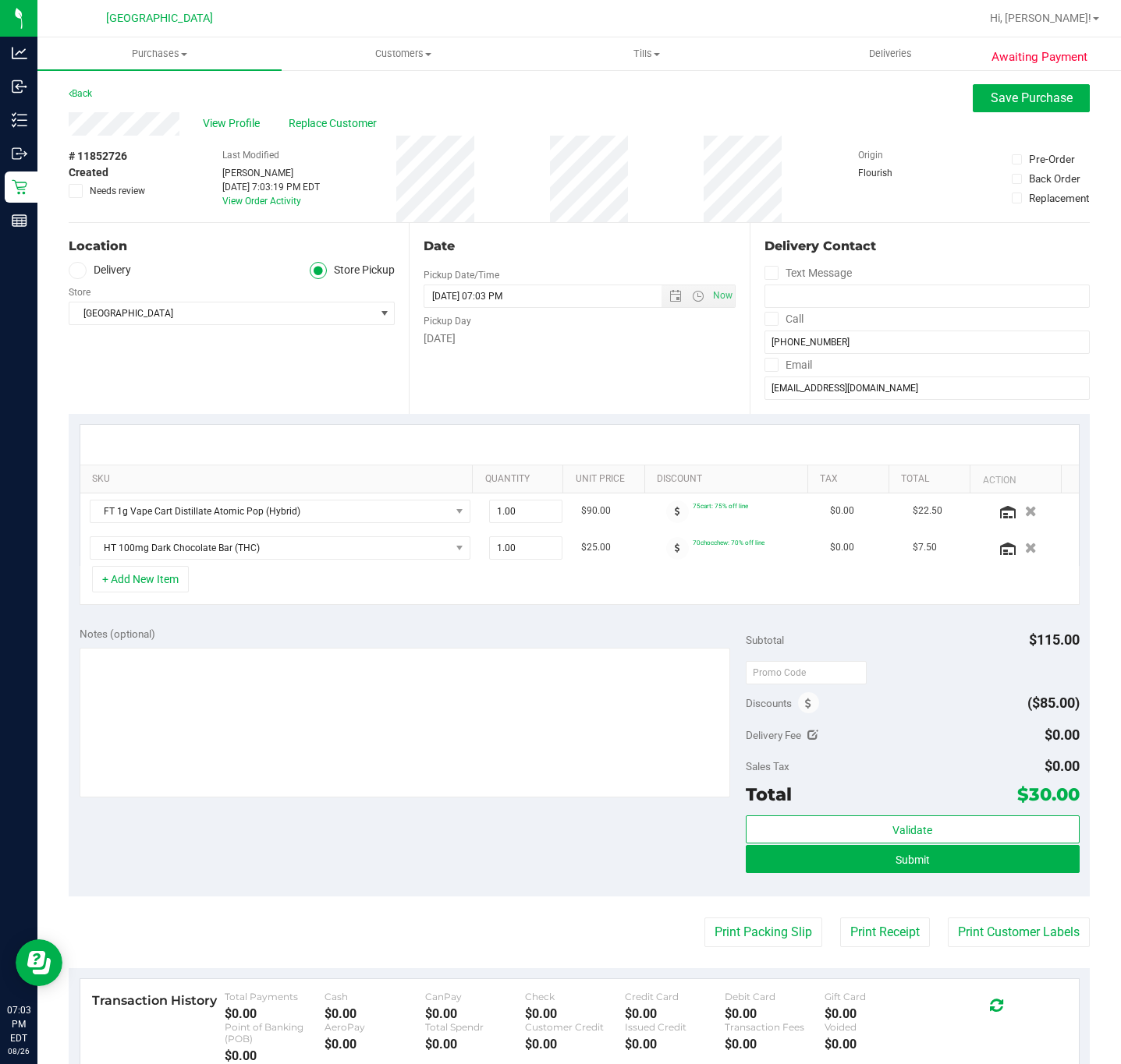
click at [643, 604] on div "+ Add New Item" at bounding box center [580, 585] width 1000 height 39
click at [981, 866] on button "Submit" at bounding box center [911, 860] width 333 height 28
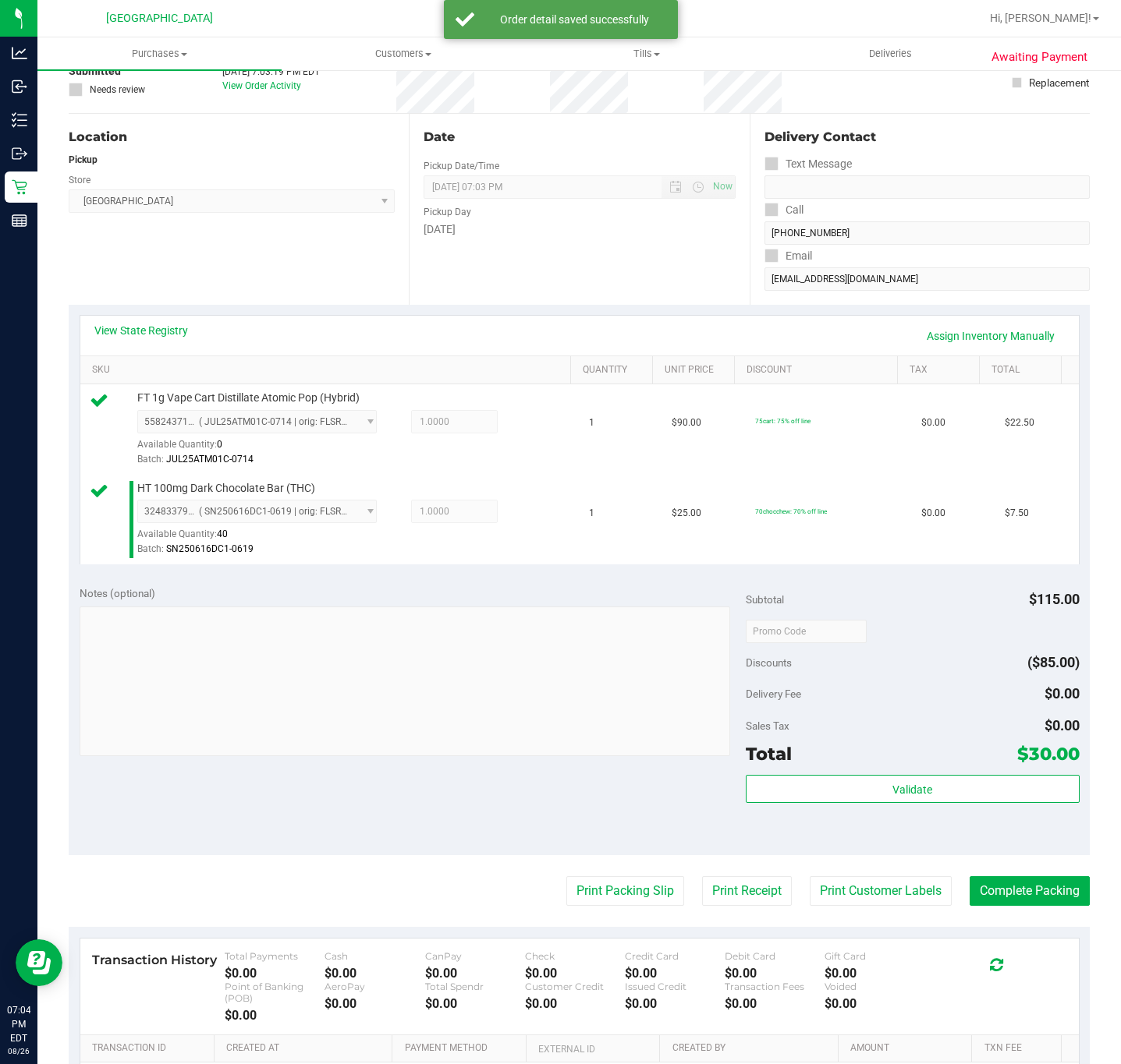
scroll to position [117, 0]
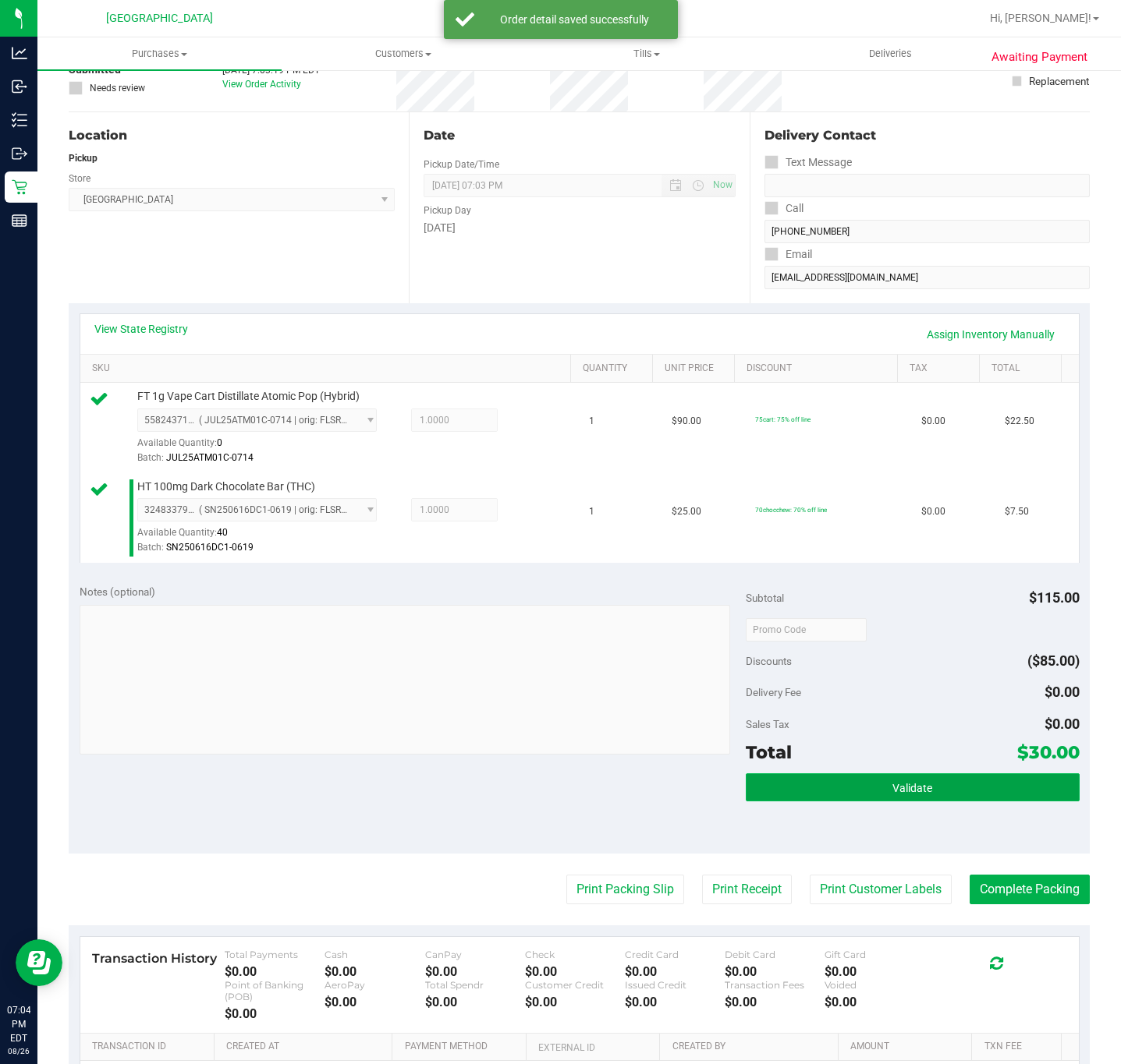
click at [808, 783] on button "Validate" at bounding box center [911, 788] width 333 height 28
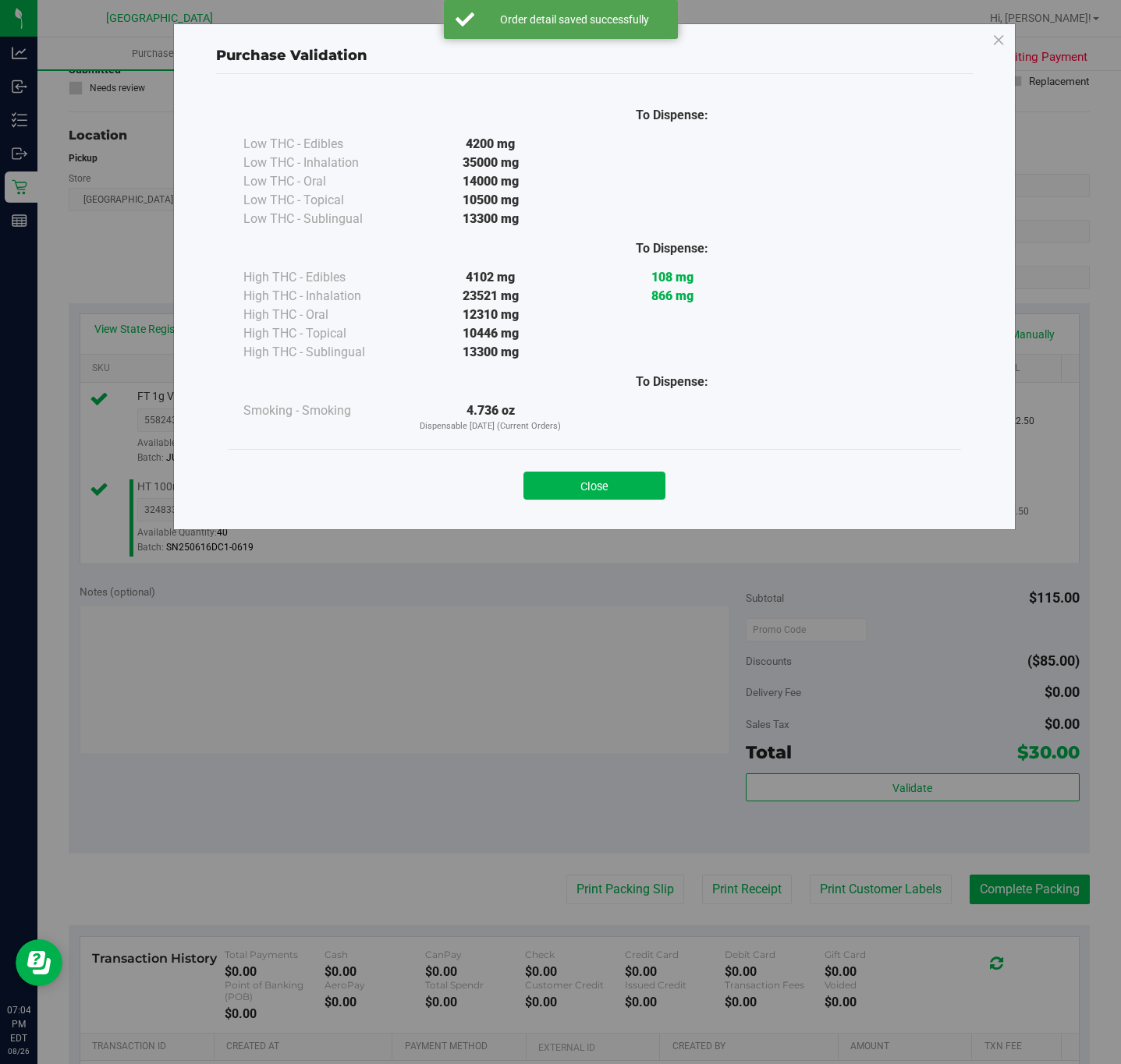
click at [548, 478] on button "Close" at bounding box center [594, 486] width 142 height 28
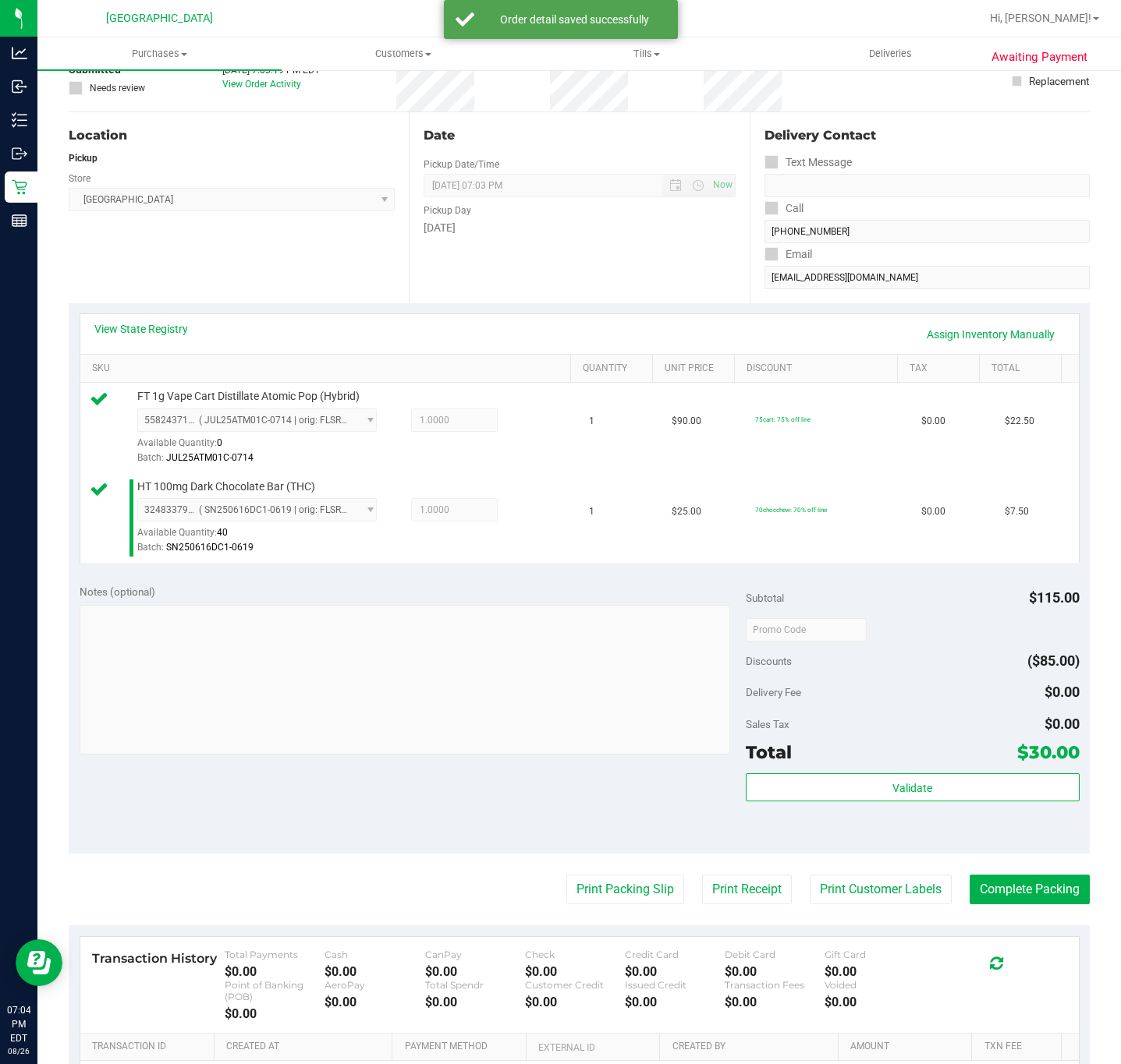
click at [581, 854] on div "Notes (optional) Subtotal $115.00 Discounts ($85.00) Delivery Fee $0.00 Sales T…" at bounding box center [578, 713] width 1021 height 281
click at [587, 885] on button "Print Packing Slip" at bounding box center [624, 889] width 118 height 29
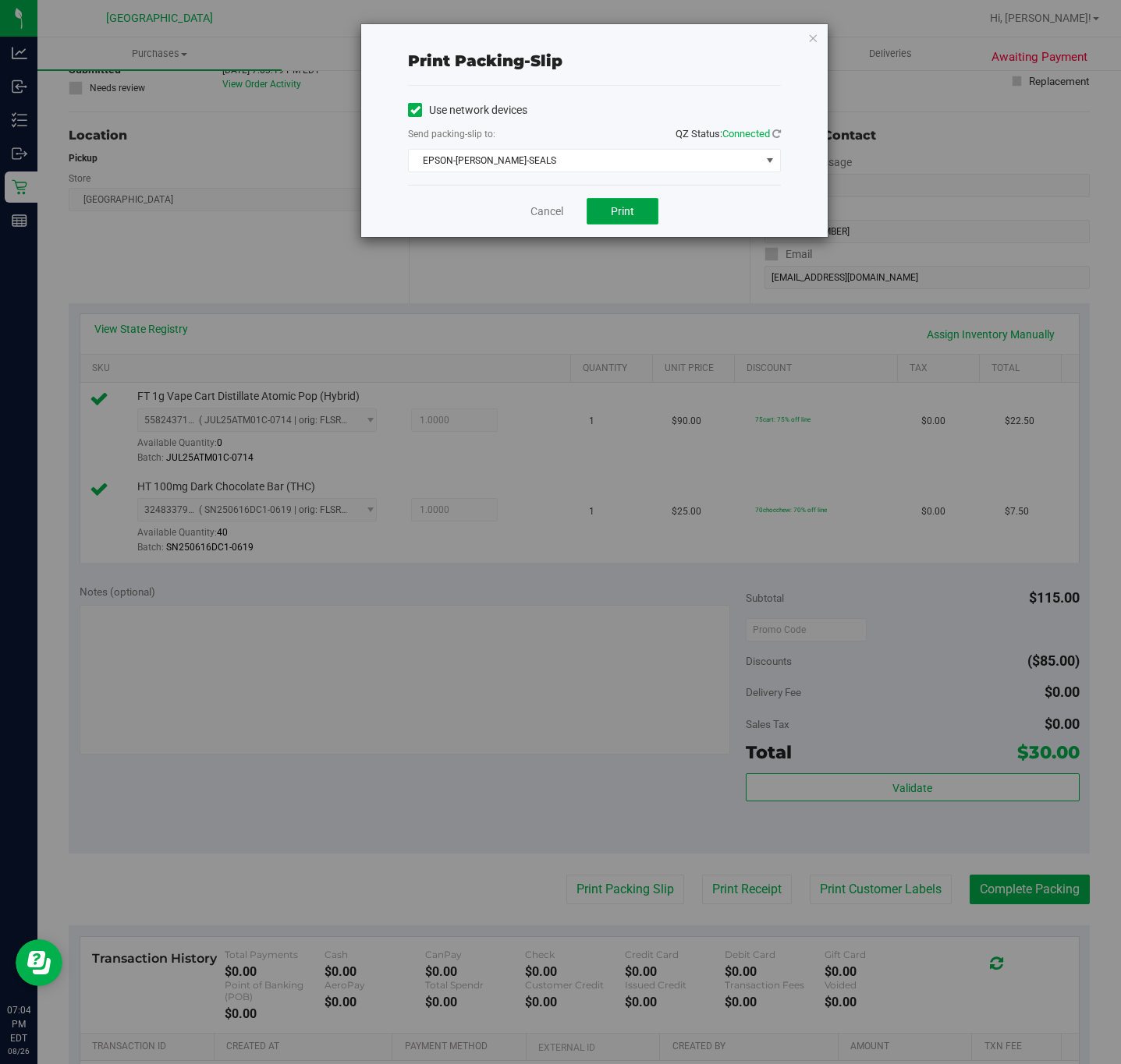
drag, startPoint x: 597, startPoint y: 199, endPoint x: 611, endPoint y: 218, distance: 23.6
click at [611, 218] on button "Print" at bounding box center [622, 211] width 72 height 27
click at [546, 208] on link "Cancel" at bounding box center [546, 211] width 33 height 16
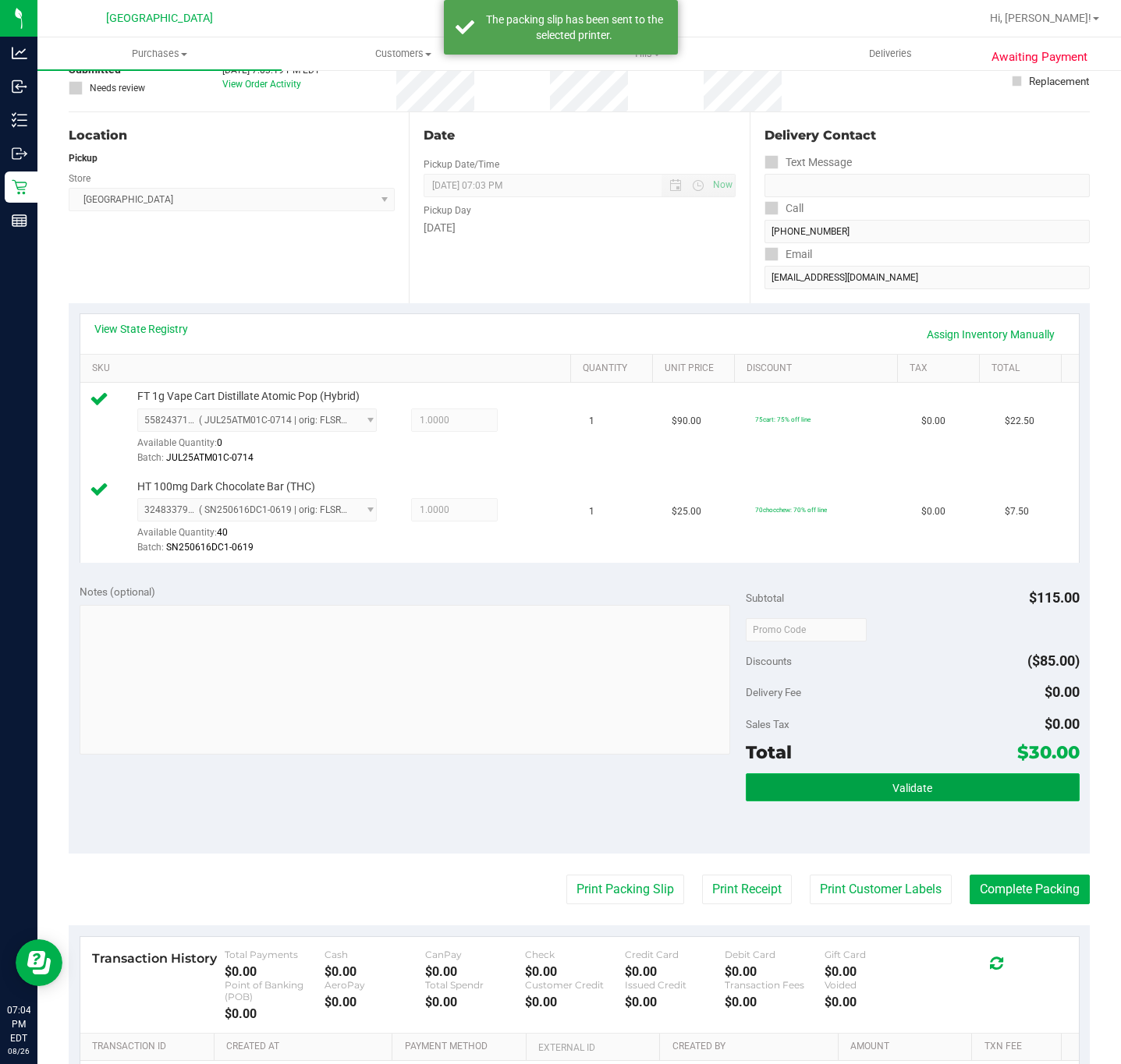
click at [979, 782] on button "Validate" at bounding box center [911, 788] width 333 height 28
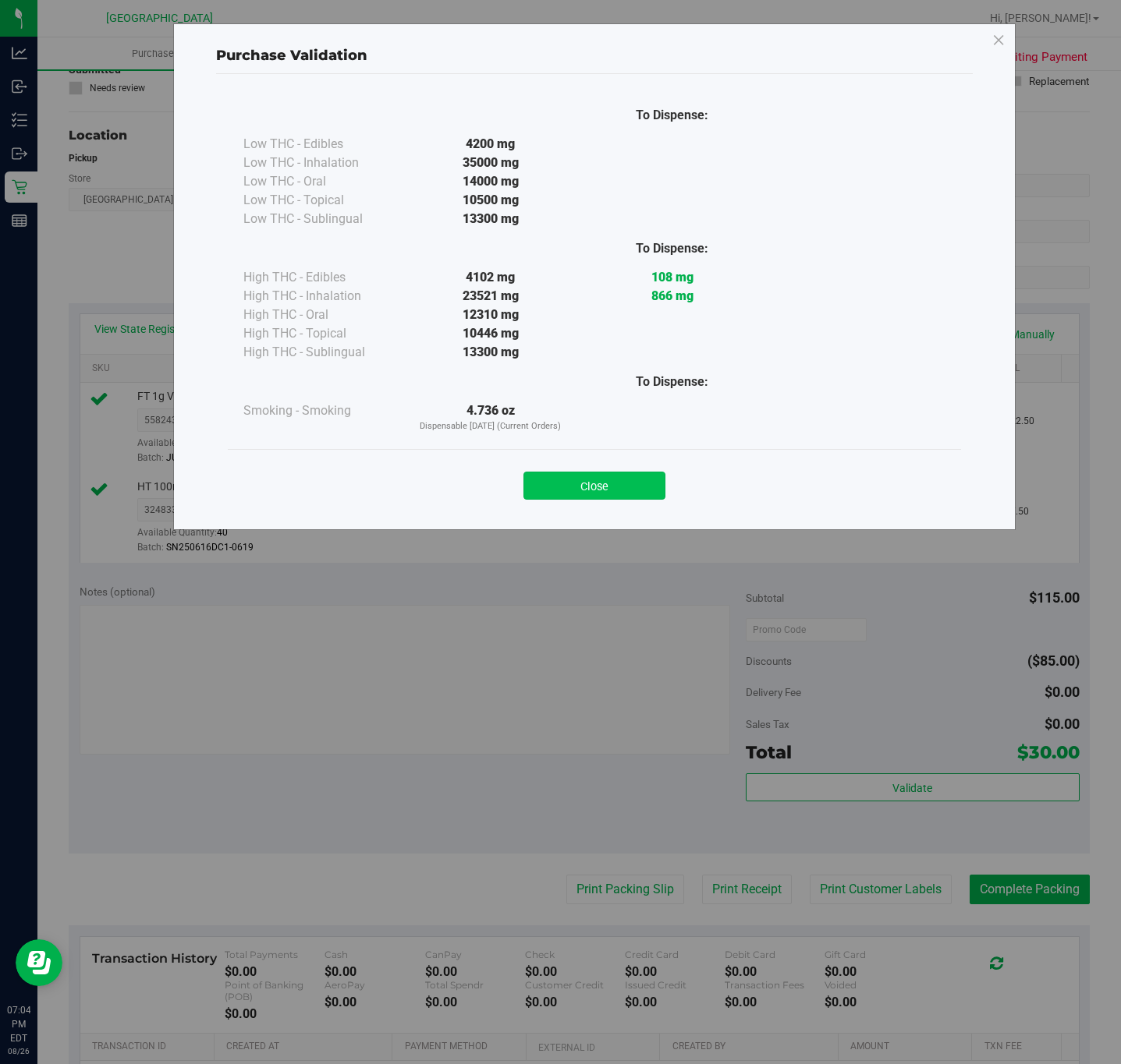
click at [588, 482] on button "Close" at bounding box center [594, 486] width 142 height 28
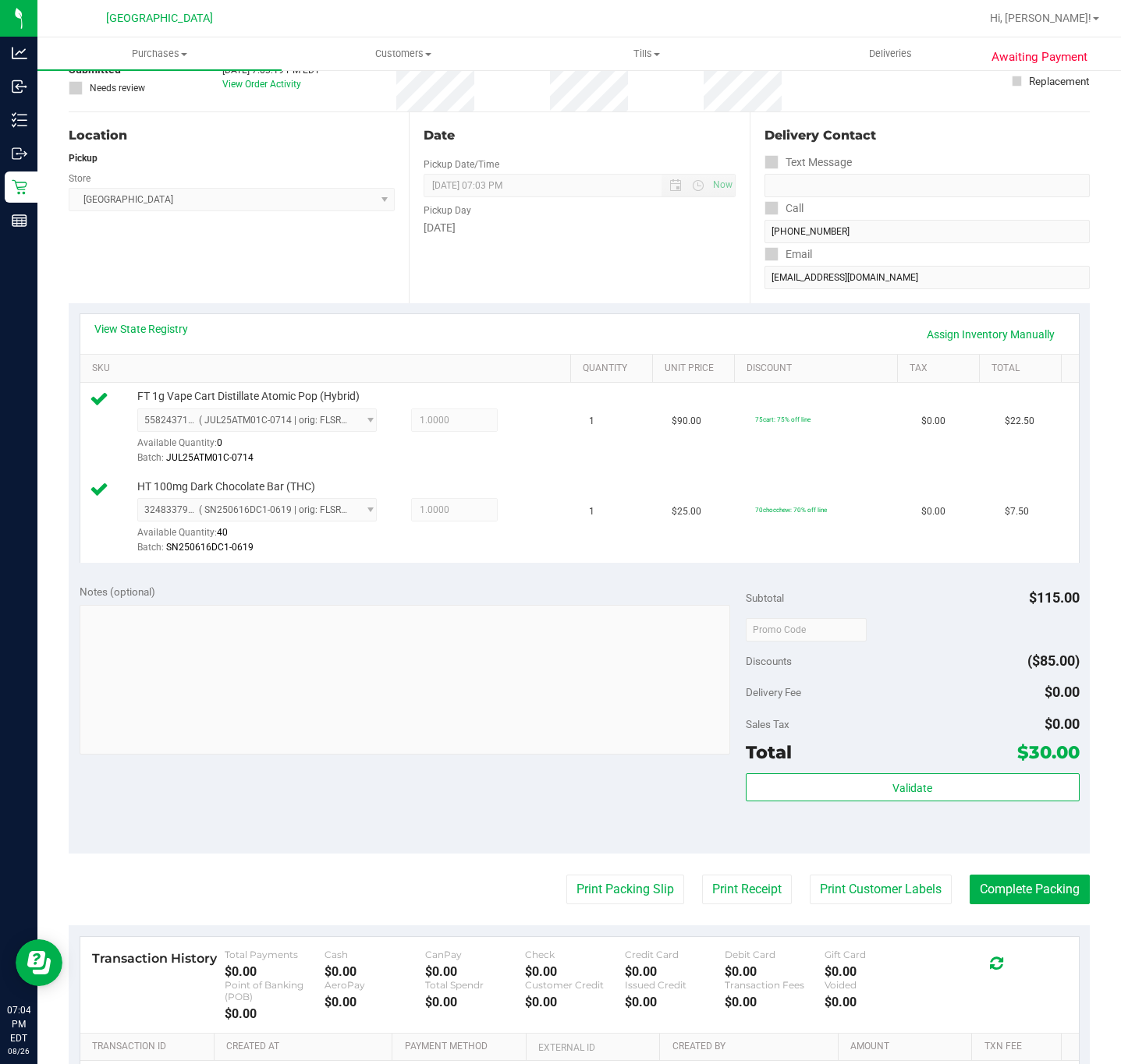
drag, startPoint x: 1011, startPoint y: 862, endPoint x: 1002, endPoint y: 873, distance: 14.2
click at [1009, 862] on purchase-details "Back Edit Purchase Cancel Purchase View Profile # 11852726 BioTrack ID: - Submi…" at bounding box center [578, 598] width 1021 height 1262
click at [1000, 885] on button "Complete Packing" at bounding box center [1029, 889] width 120 height 29
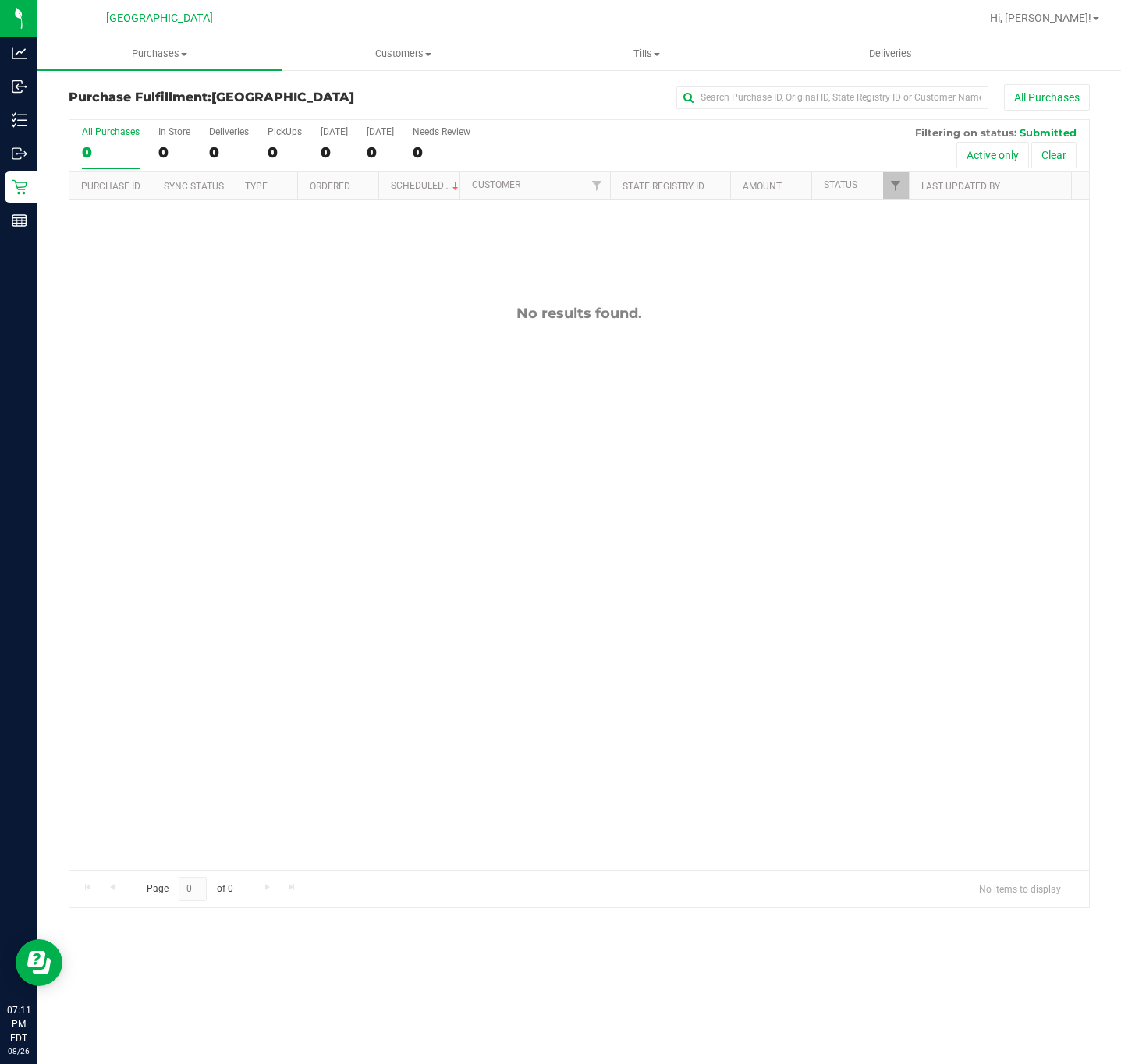
drag, startPoint x: 306, startPoint y: 636, endPoint x: 269, endPoint y: 627, distance: 38.1
click at [306, 636] on div "No results found." at bounding box center [579, 588] width 1020 height 776
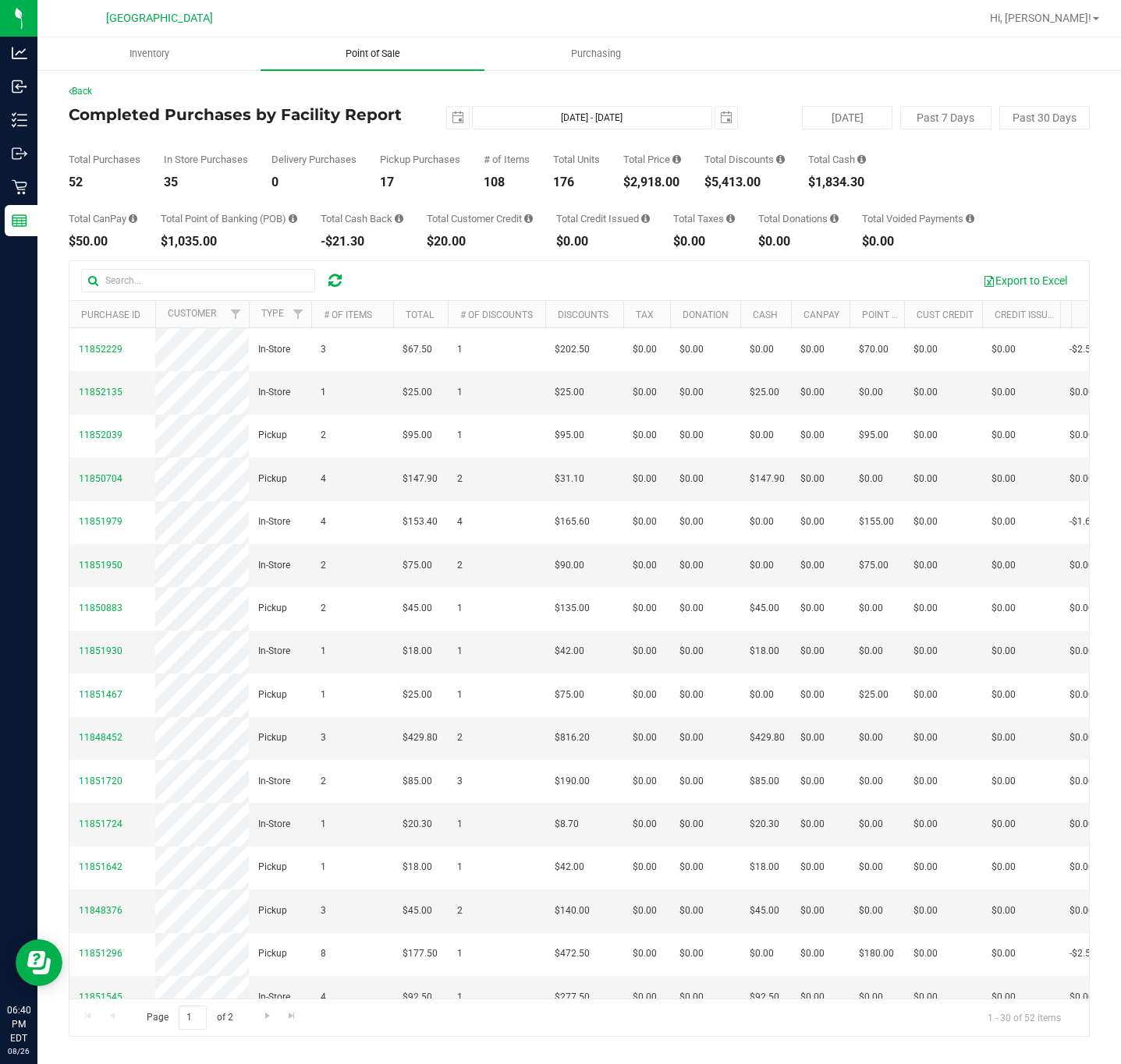
click at [379, 52] on span "Point of Sale" at bounding box center [372, 54] width 97 height 14
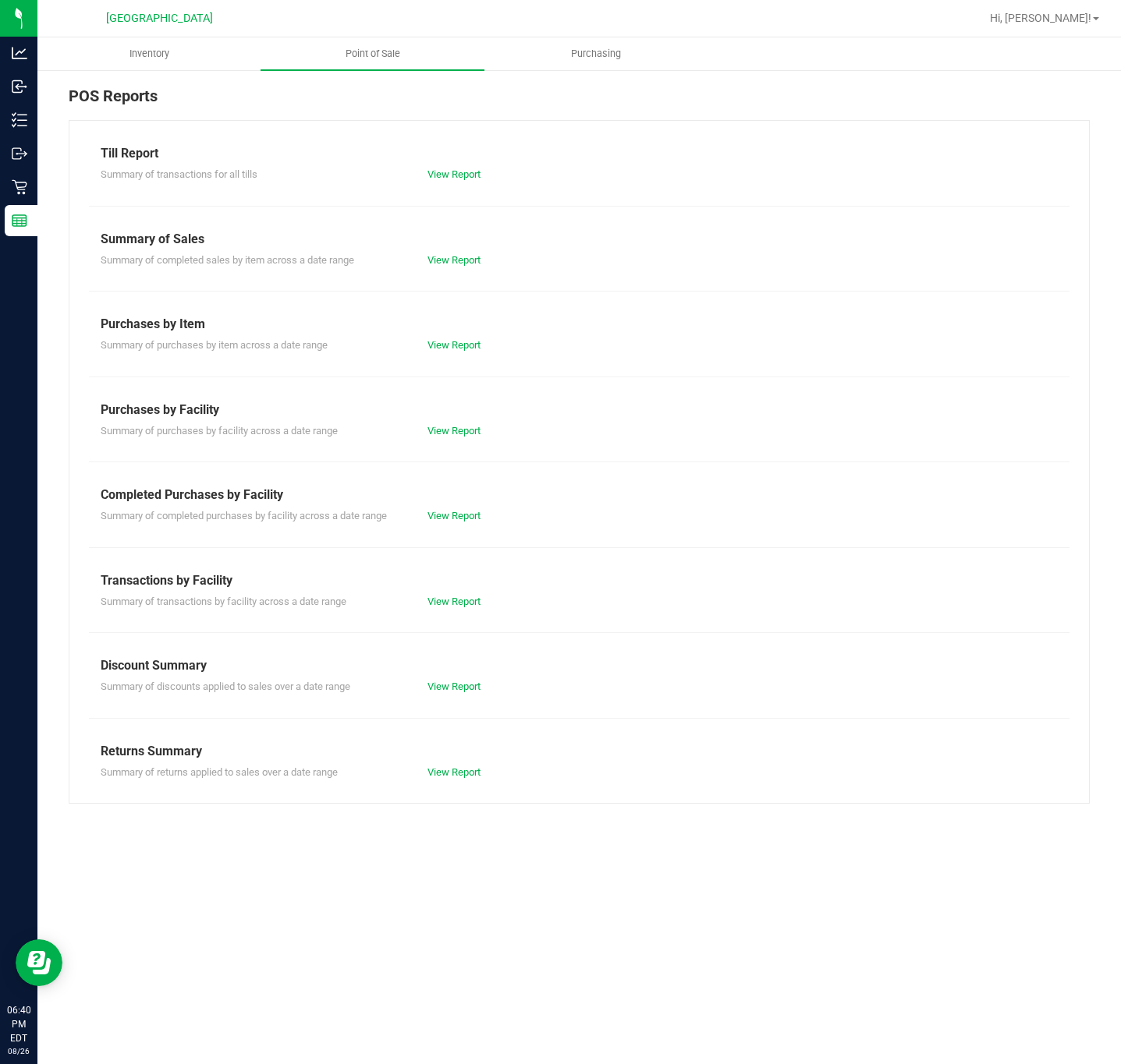
click at [451, 524] on div "View Report" at bounding box center [497, 516] width 163 height 16
click at [451, 520] on link "View Report" at bounding box center [454, 515] width 53 height 12
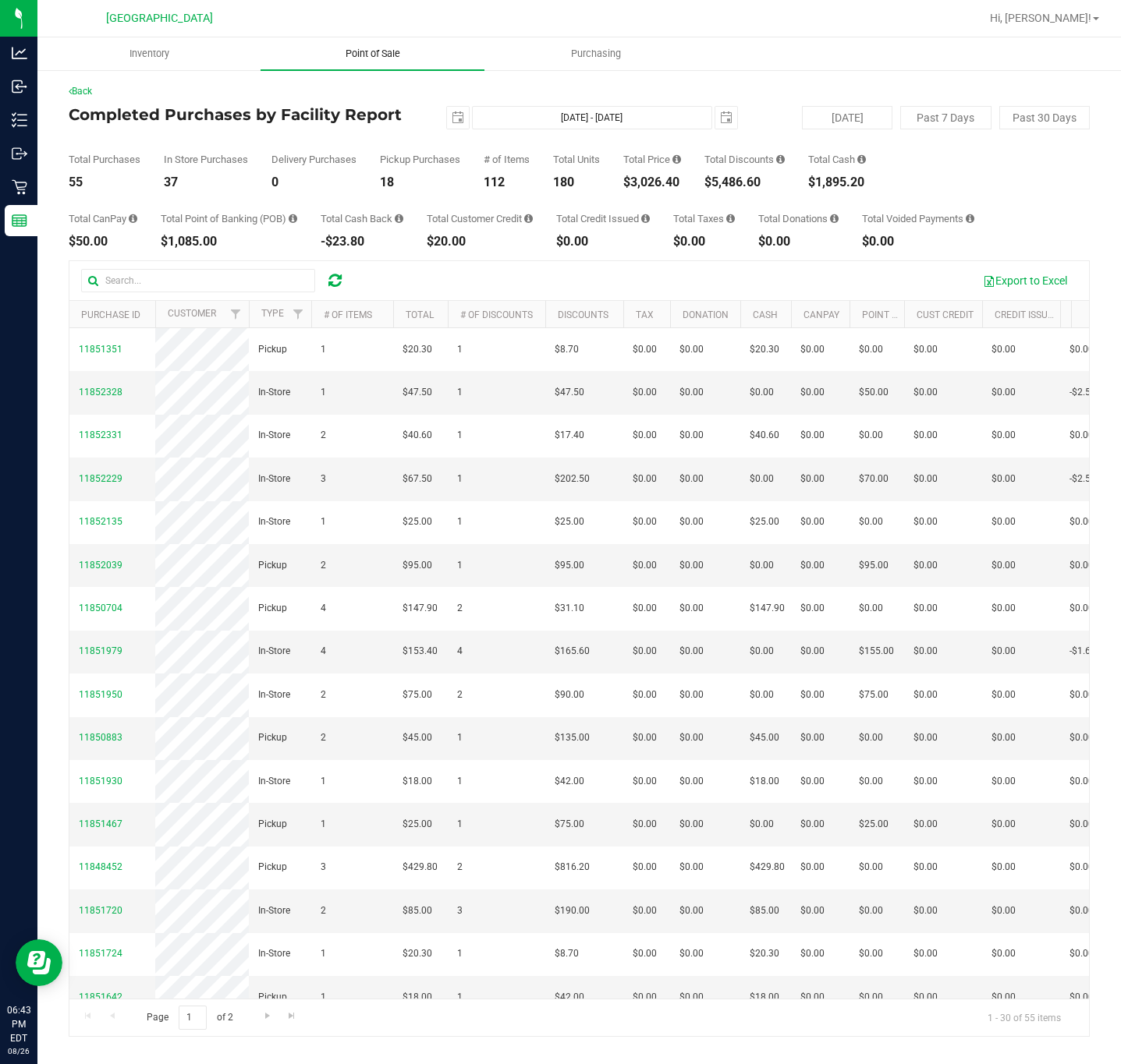
click at [401, 52] on span "Point of Sale" at bounding box center [372, 54] width 97 height 14
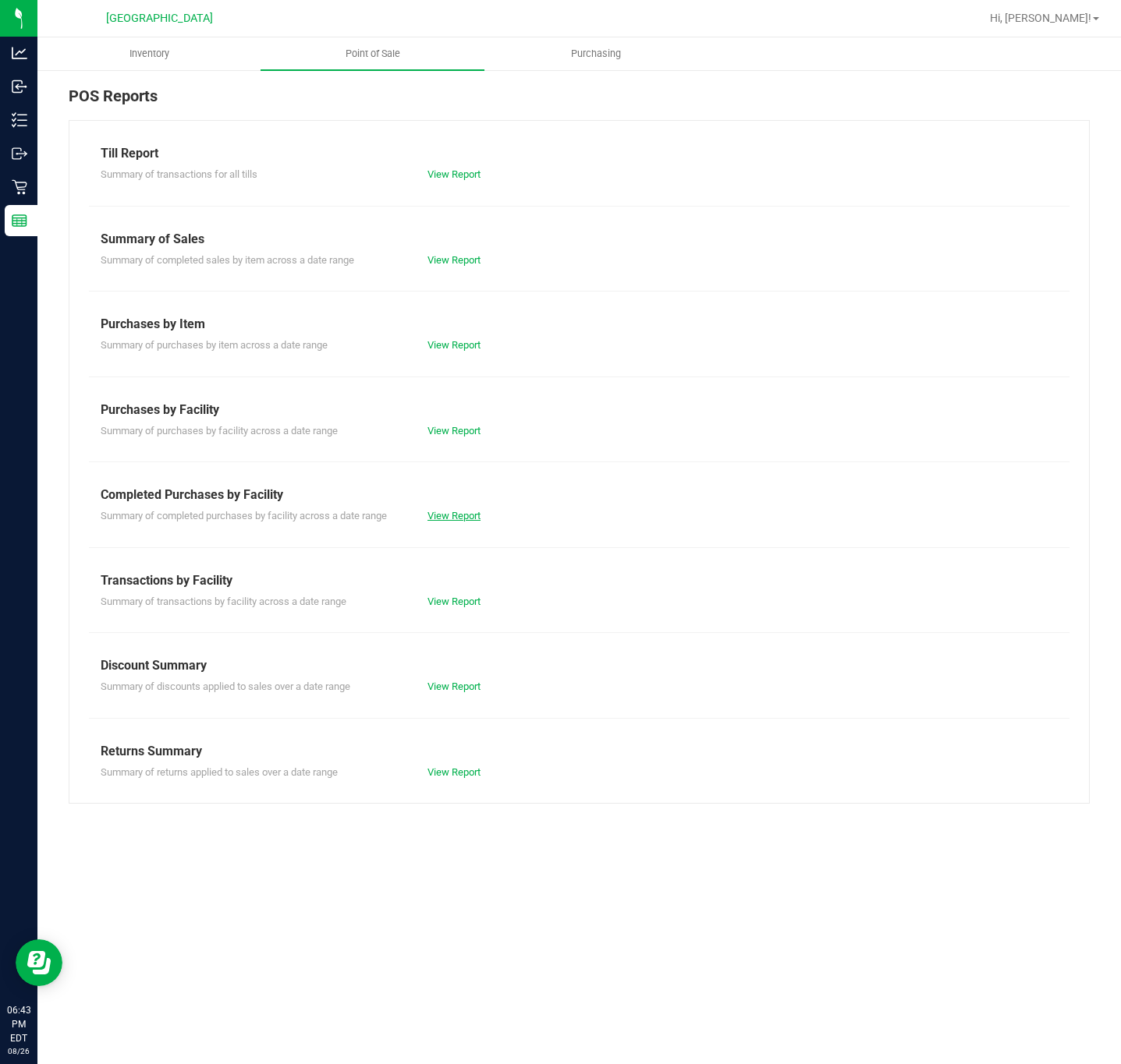
click at [457, 512] on link "View Report" at bounding box center [454, 515] width 53 height 12
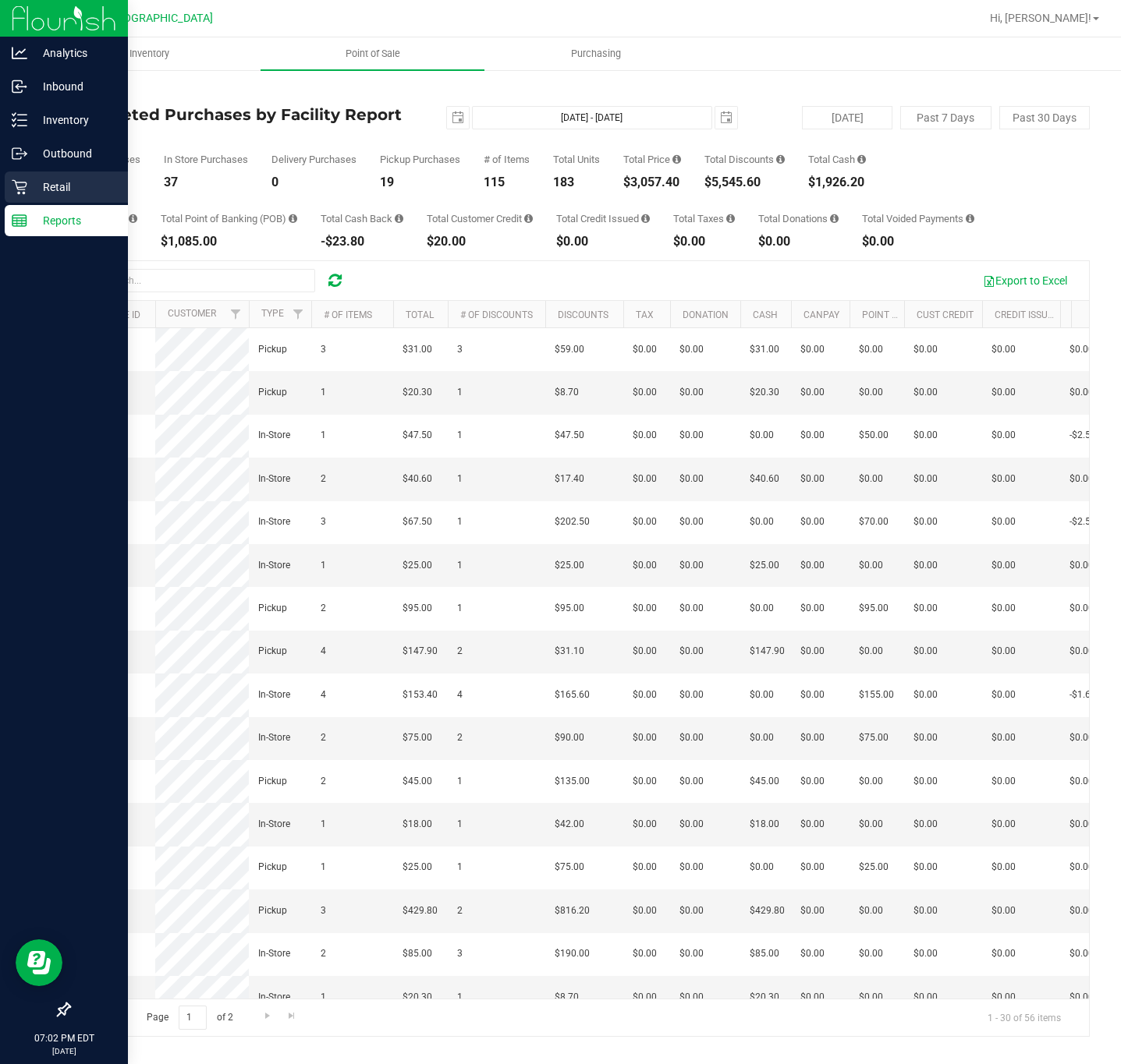
drag, startPoint x: 26, startPoint y: 192, endPoint x: 19, endPoint y: 182, distance: 12.2
click at [26, 190] on icon at bounding box center [20, 187] width 16 height 16
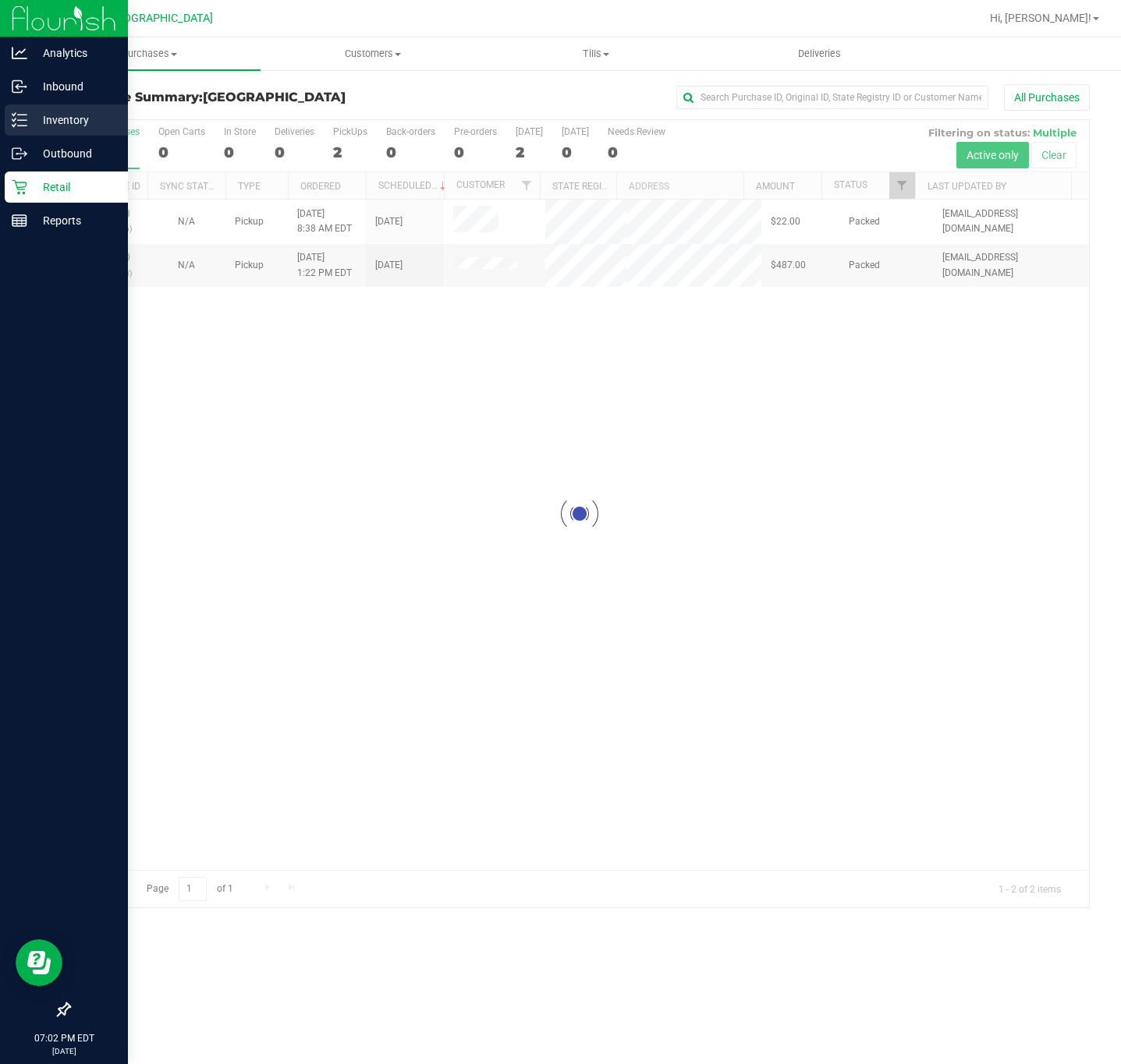
click at [16, 115] on icon at bounding box center [20, 120] width 16 height 16
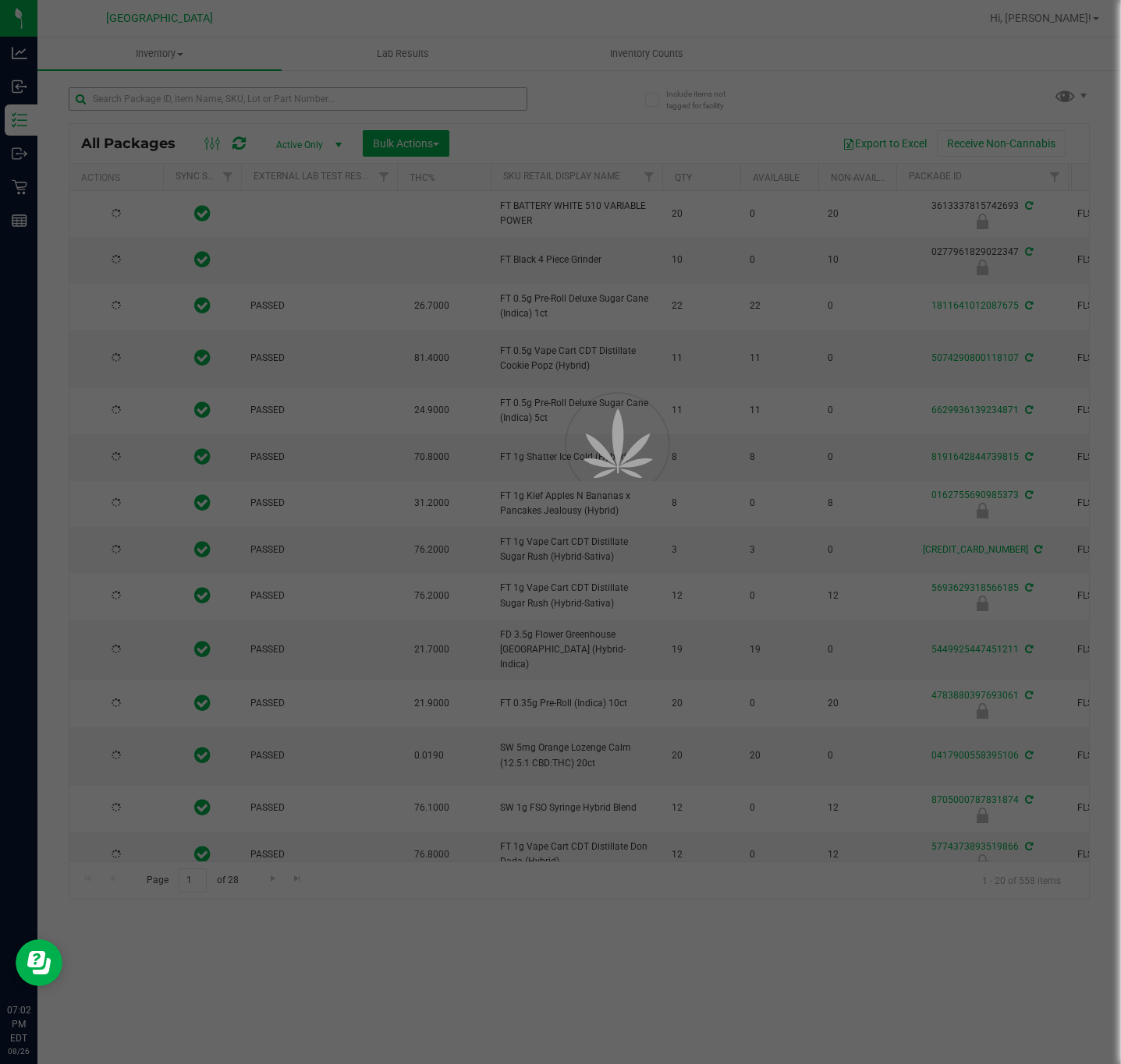
click at [190, 97] on div at bounding box center [560, 532] width 1121 height 1064
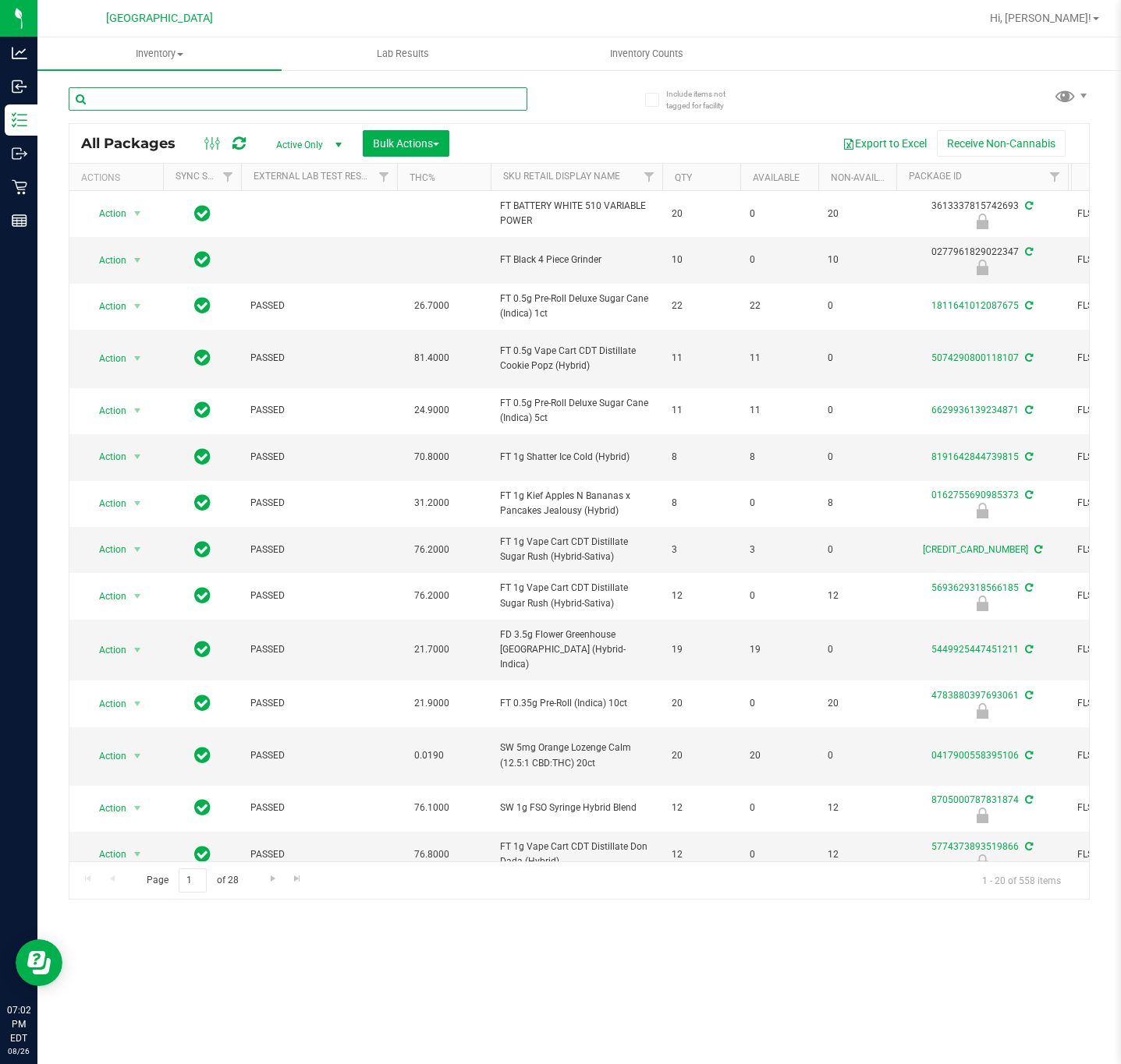
click at [190, 97] on input "text" at bounding box center [298, 99] width 458 height 23
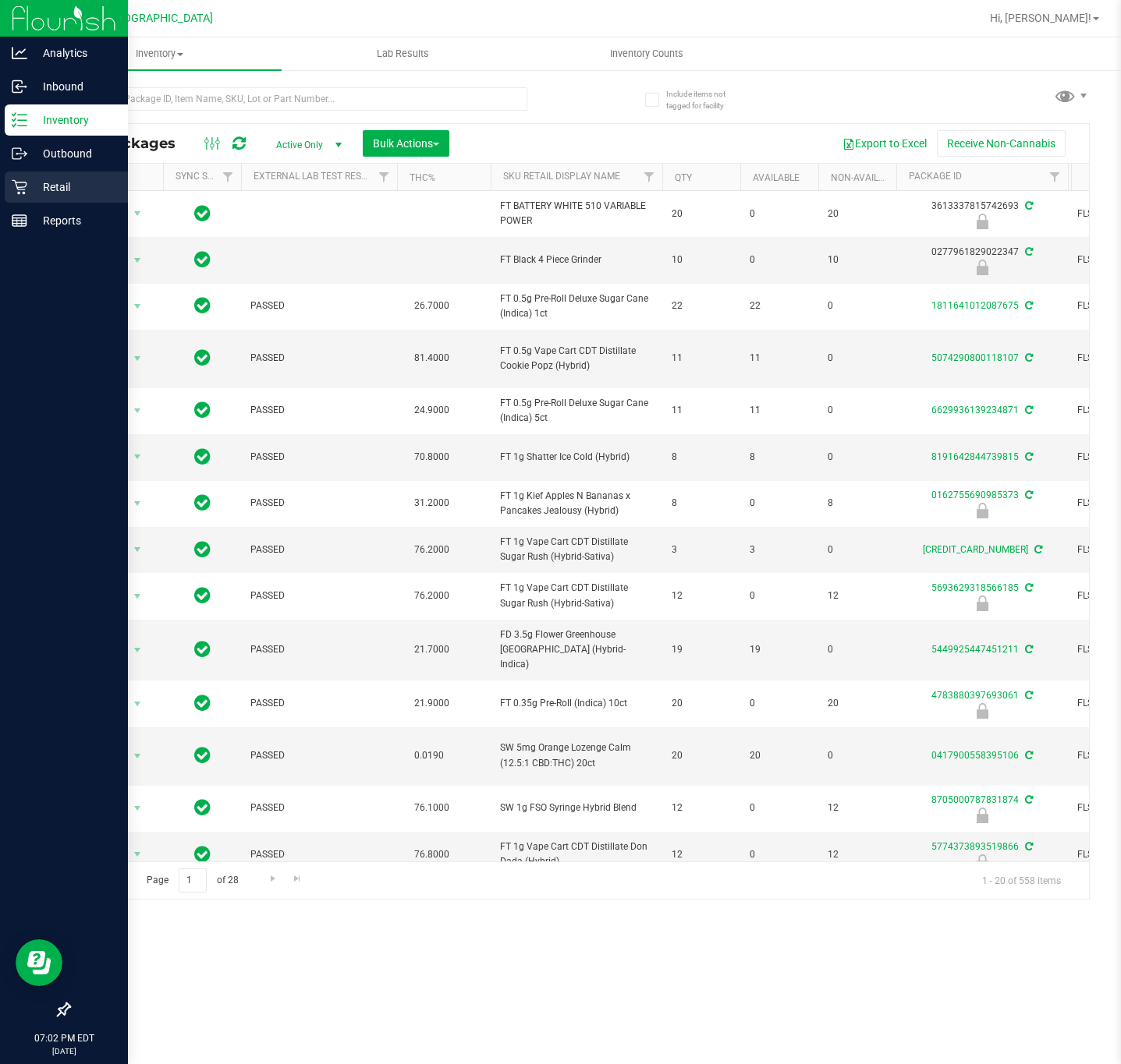
click at [71, 179] on p "Retail" at bounding box center [74, 187] width 93 height 19
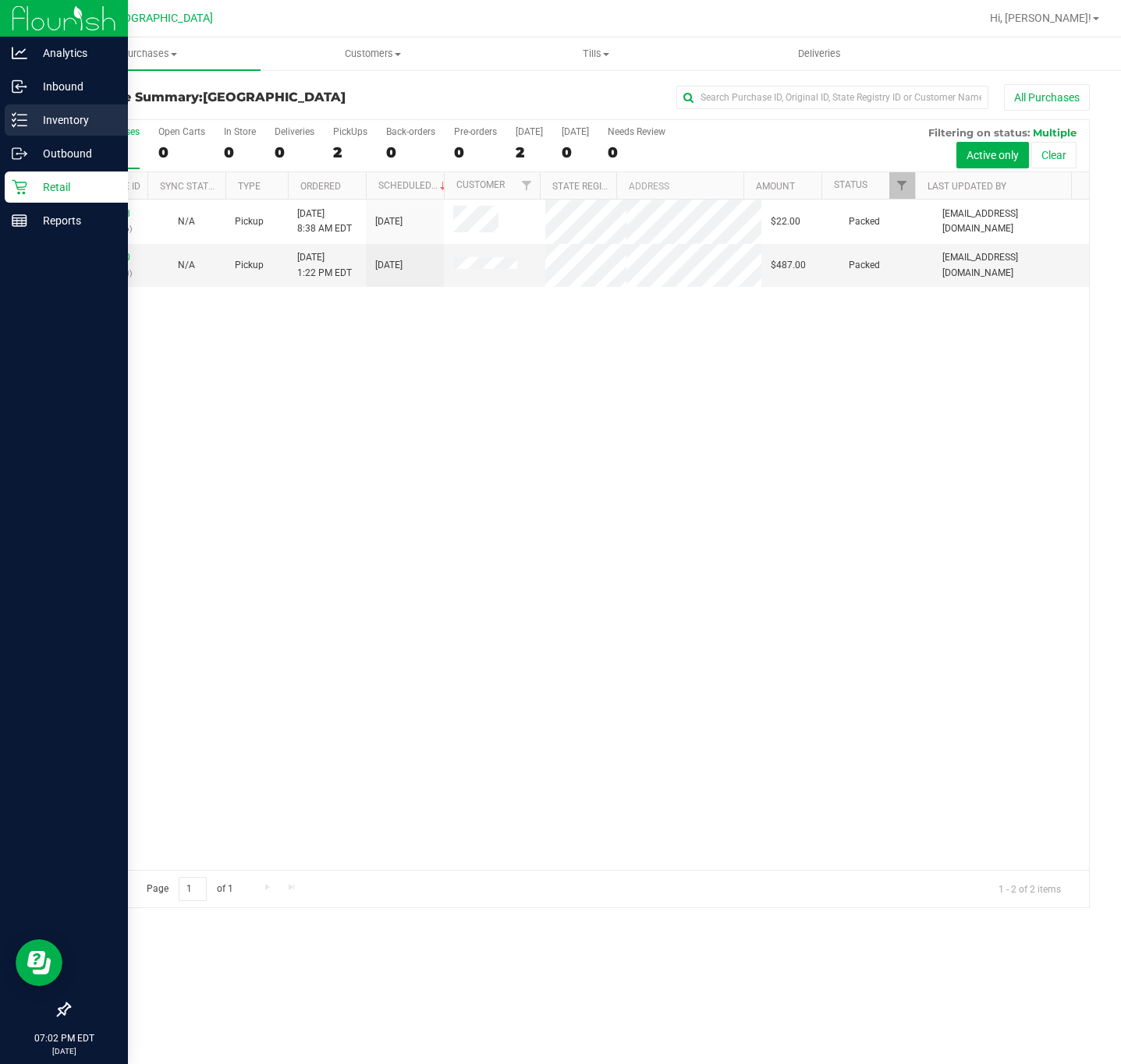
click at [26, 122] on icon at bounding box center [20, 120] width 16 height 16
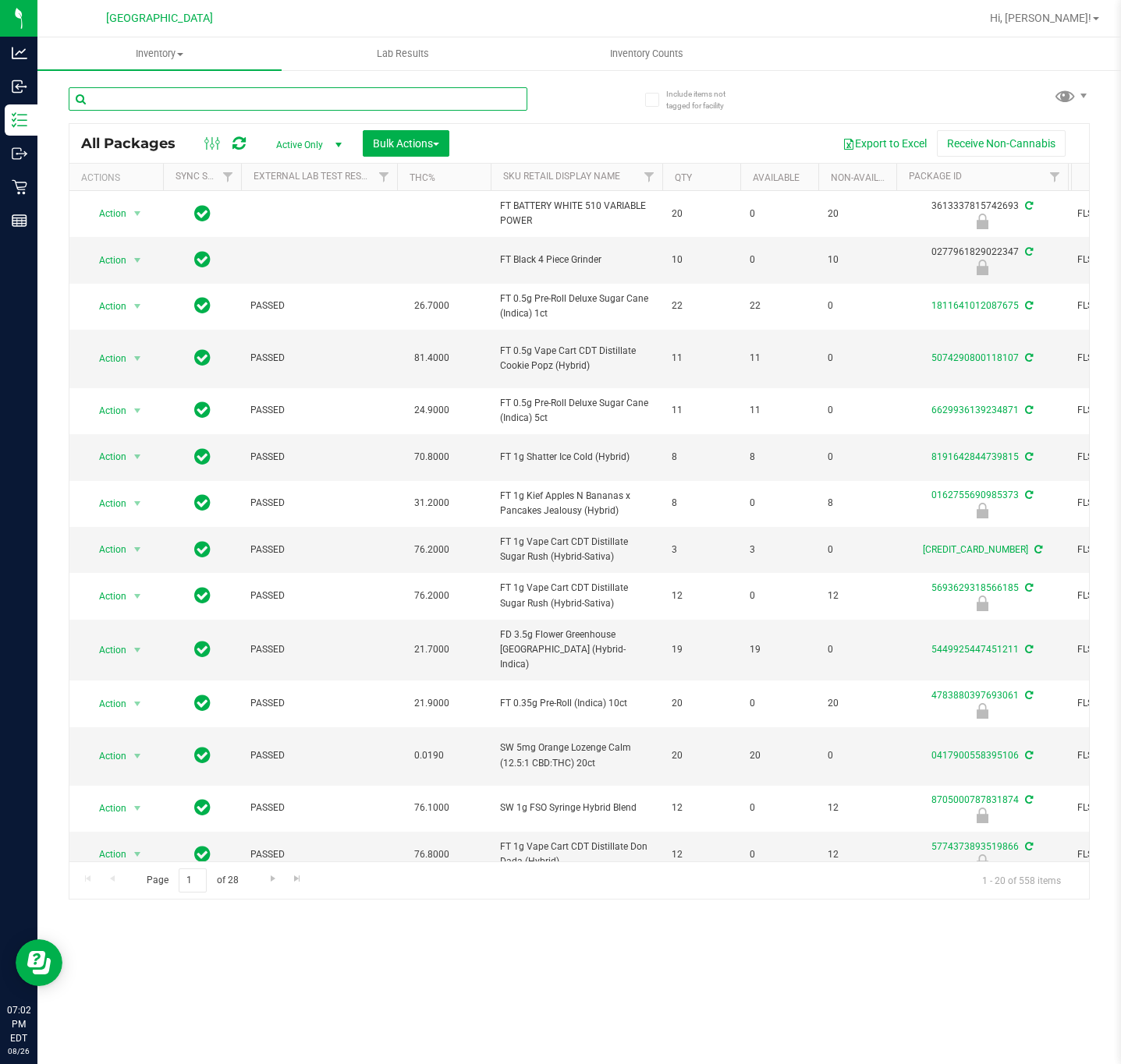
click at [195, 97] on input "text" at bounding box center [298, 99] width 458 height 23
